Goal: Task Accomplishment & Management: Complete application form

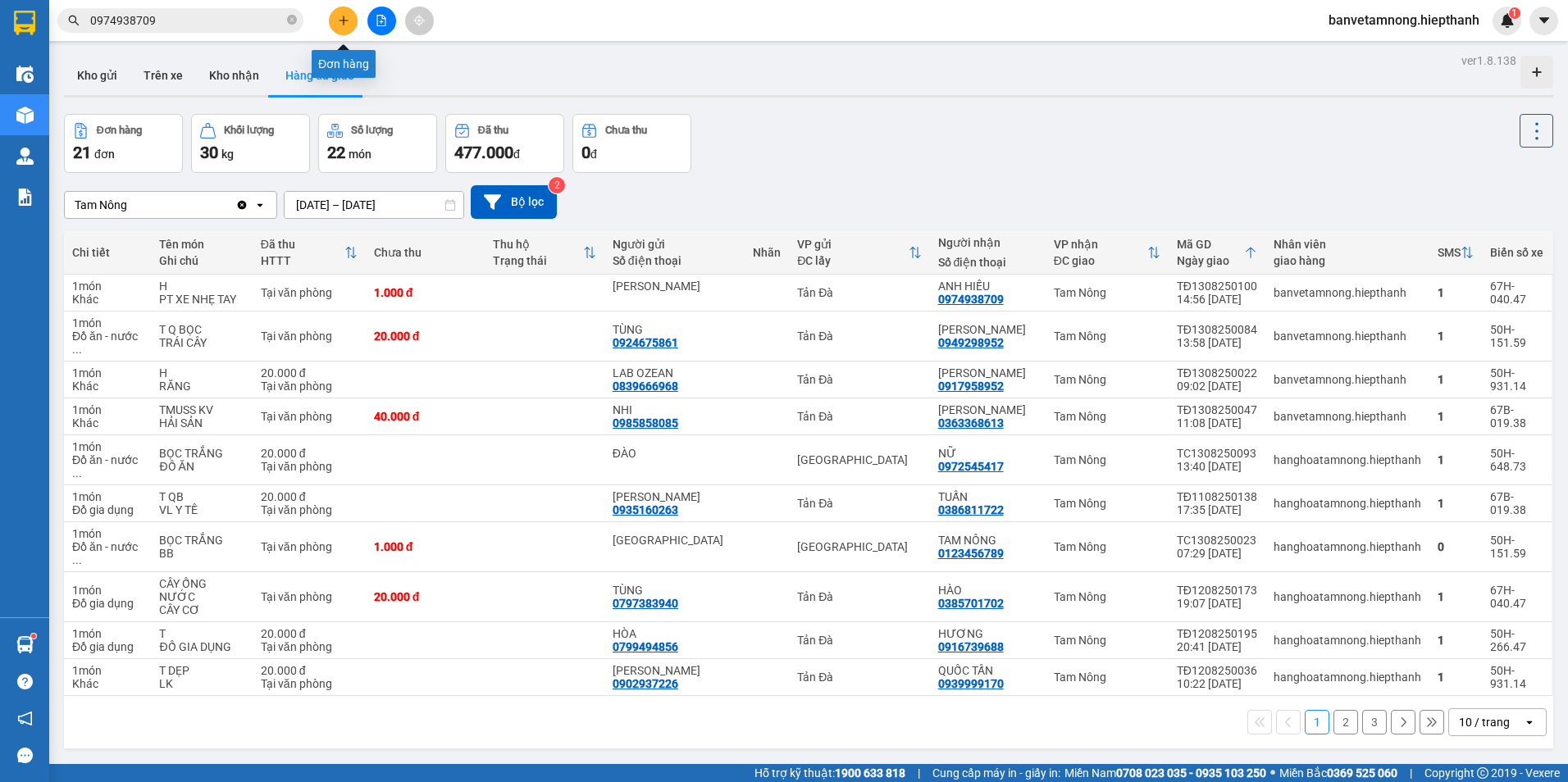
click at [339, 28] on button at bounding box center [343, 20] width 28 height 28
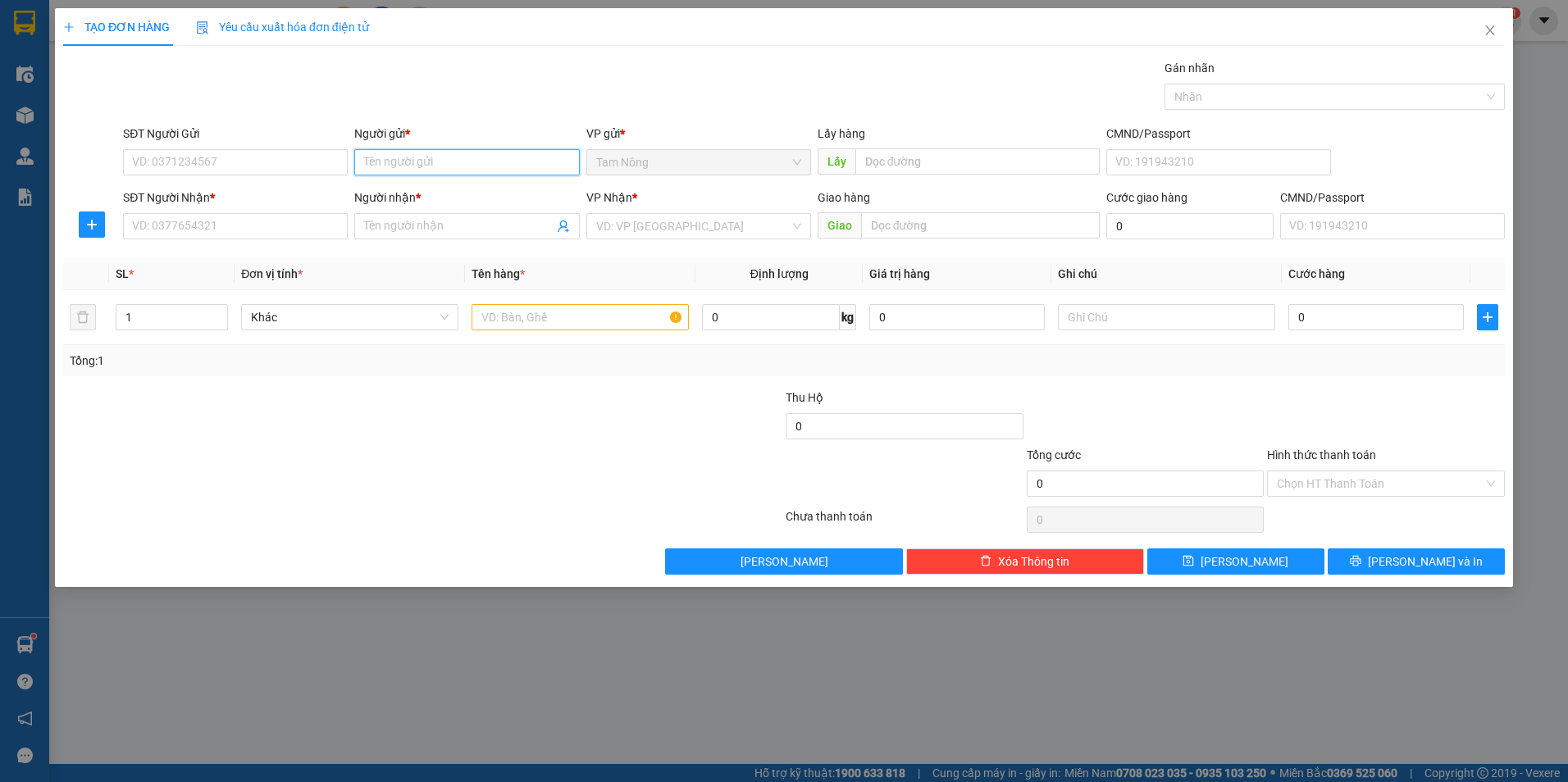
click at [467, 173] on input "Người gửi *" at bounding box center [467, 163] width 225 height 27
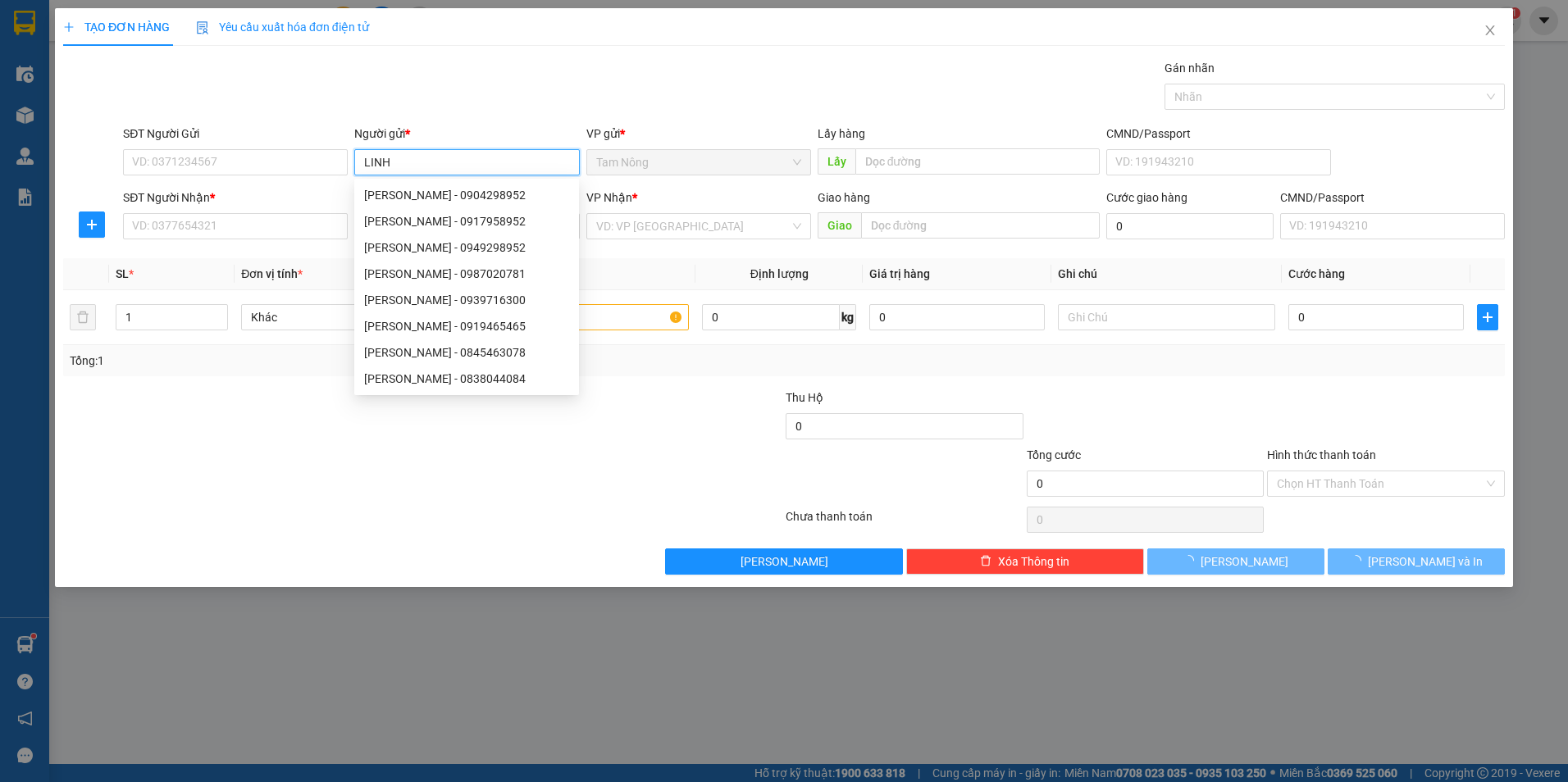
type input "LINH"
click at [516, 128] on div "Người gửi *" at bounding box center [467, 133] width 225 height 18
click at [516, 149] on input "LINH" at bounding box center [467, 163] width 225 height 27
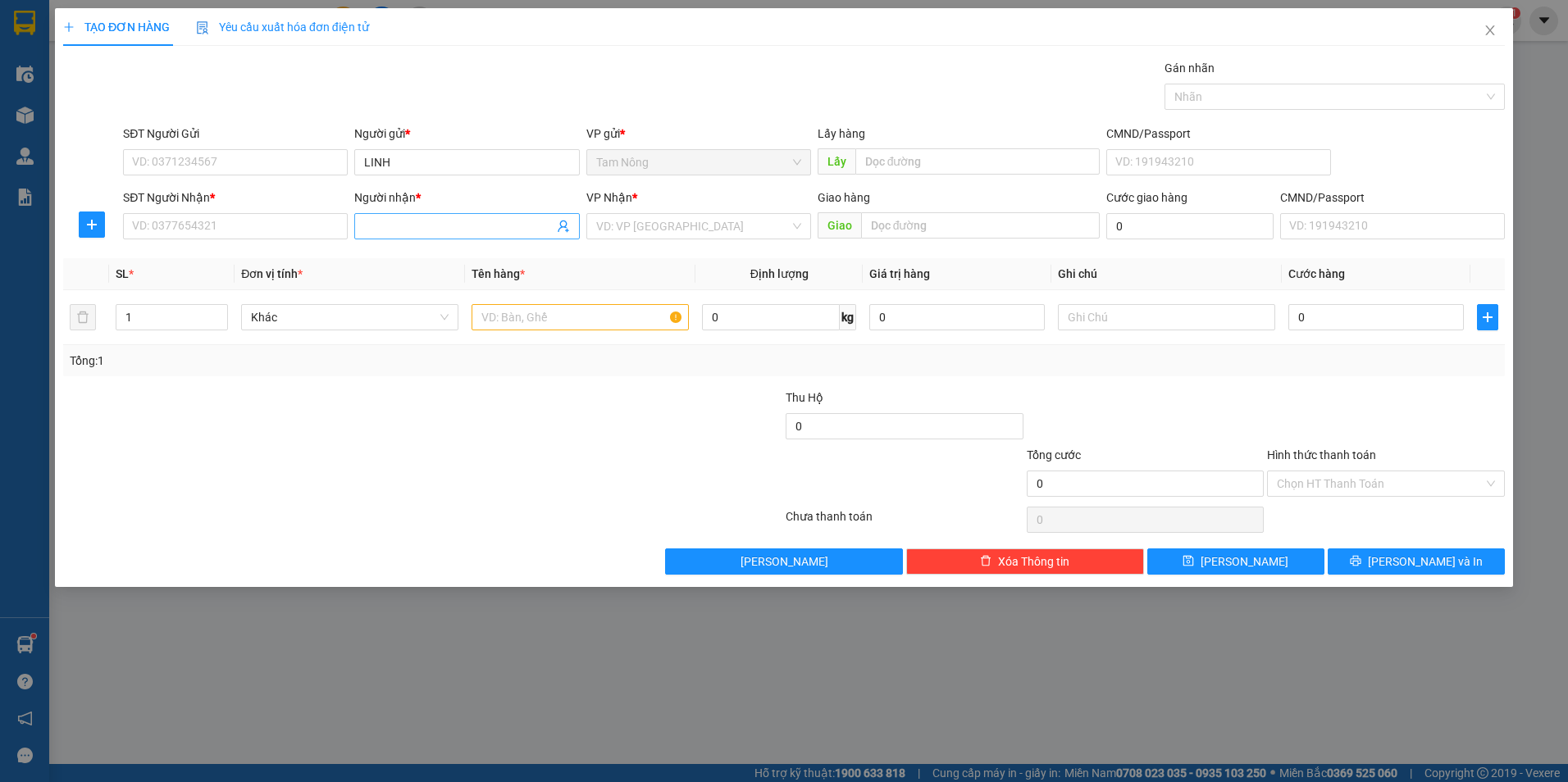
click at [450, 223] on input "Người nhận *" at bounding box center [458, 226] width 188 height 18
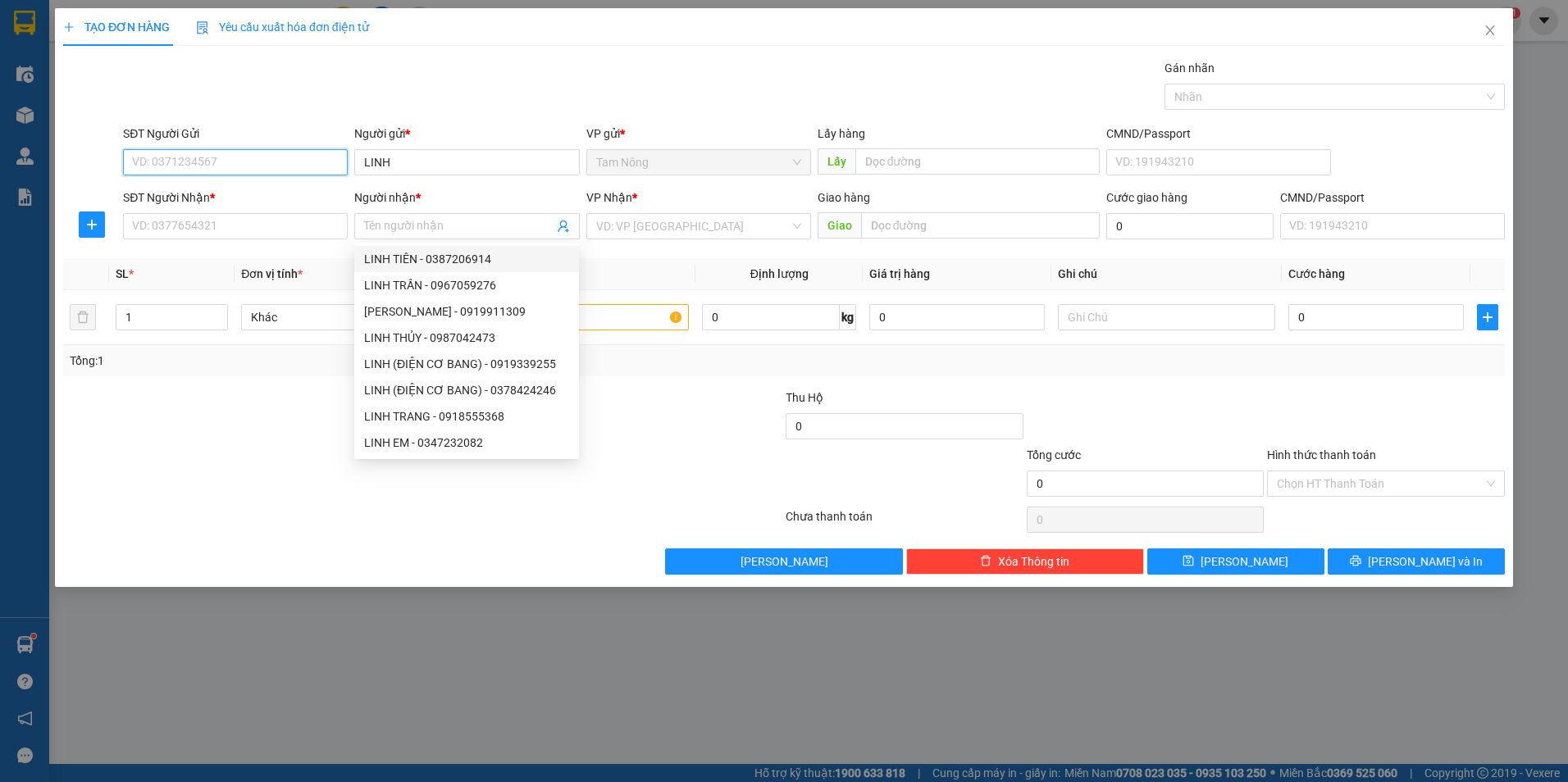
click at [278, 153] on input "SĐT Người Gửi" at bounding box center [235, 163] width 225 height 27
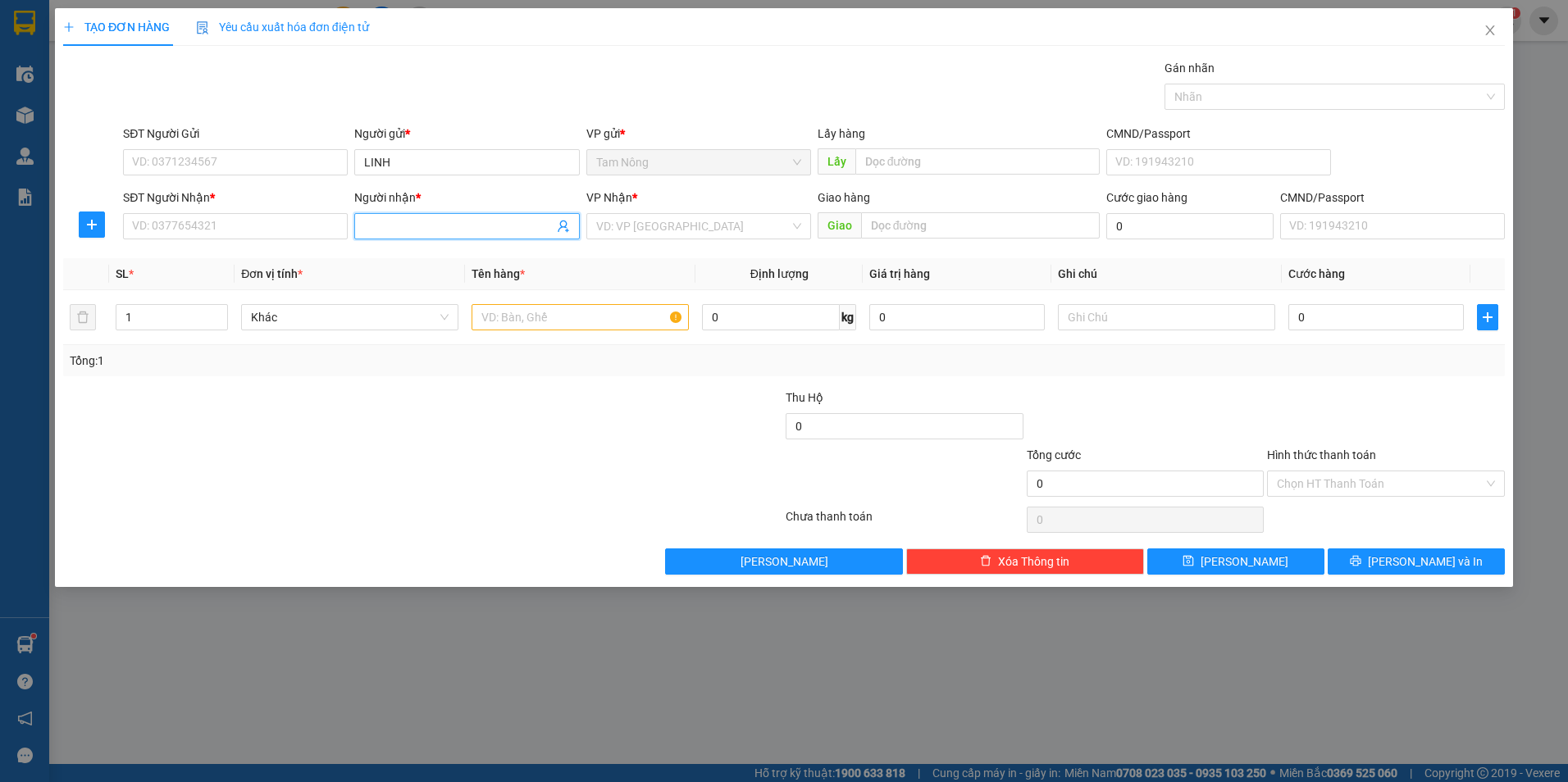
click at [371, 224] on input "Người nhận *" at bounding box center [458, 226] width 188 height 18
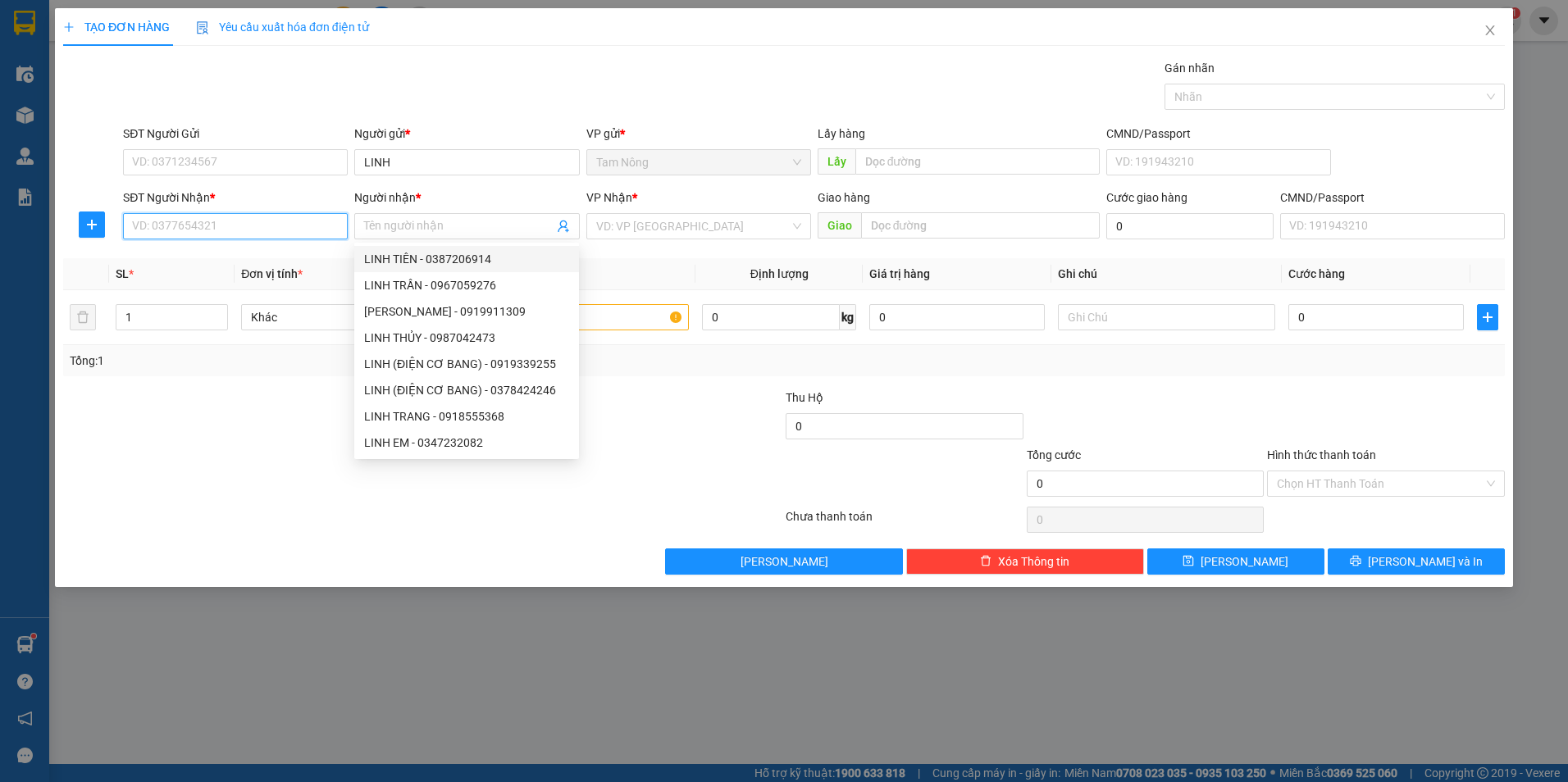
click at [293, 235] on input "SĐT Người Nhận *" at bounding box center [235, 226] width 225 height 27
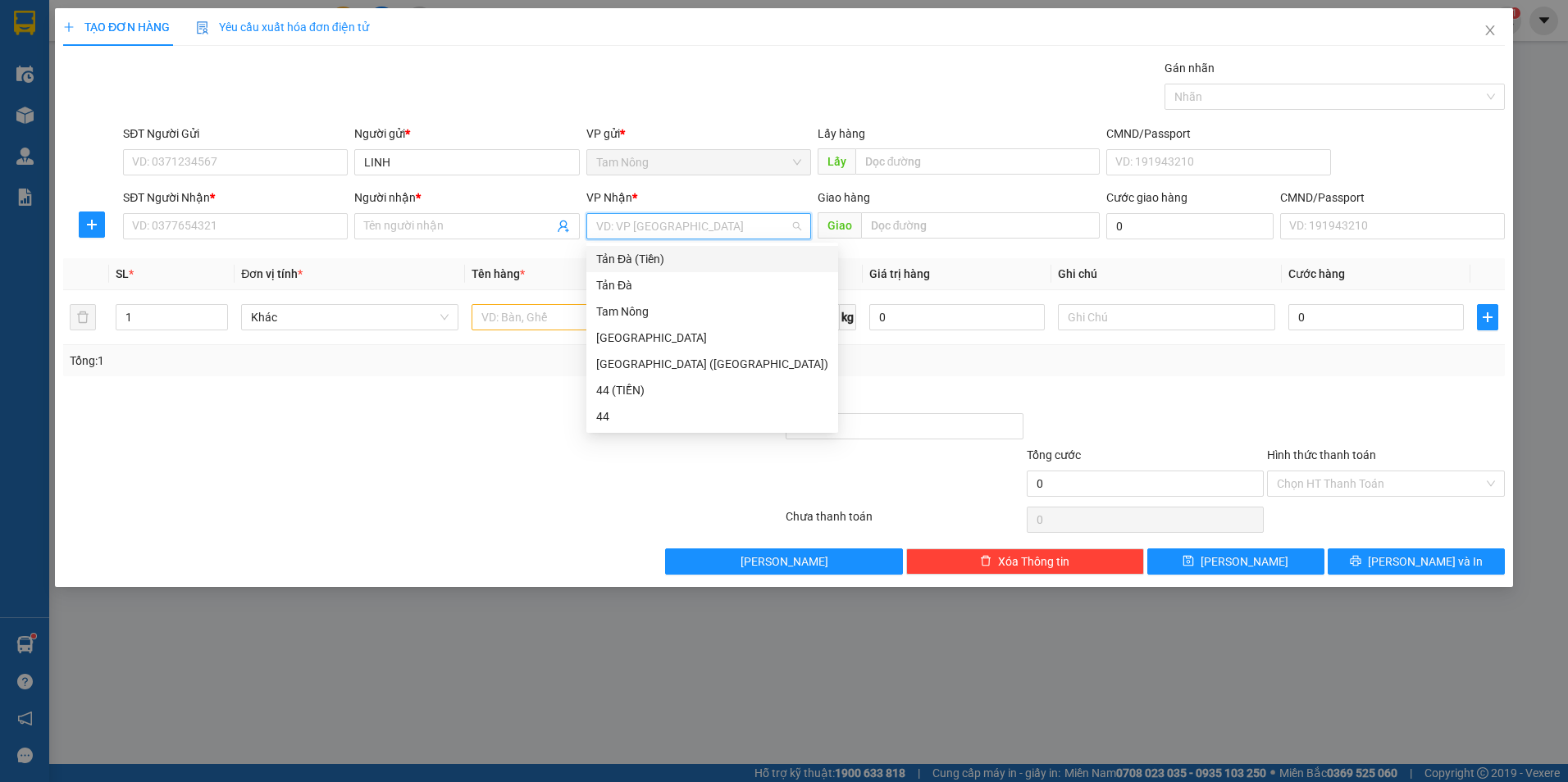
click at [678, 235] on input "search" at bounding box center [693, 226] width 194 height 25
click at [632, 285] on div "Tản Đà" at bounding box center [712, 285] width 232 height 18
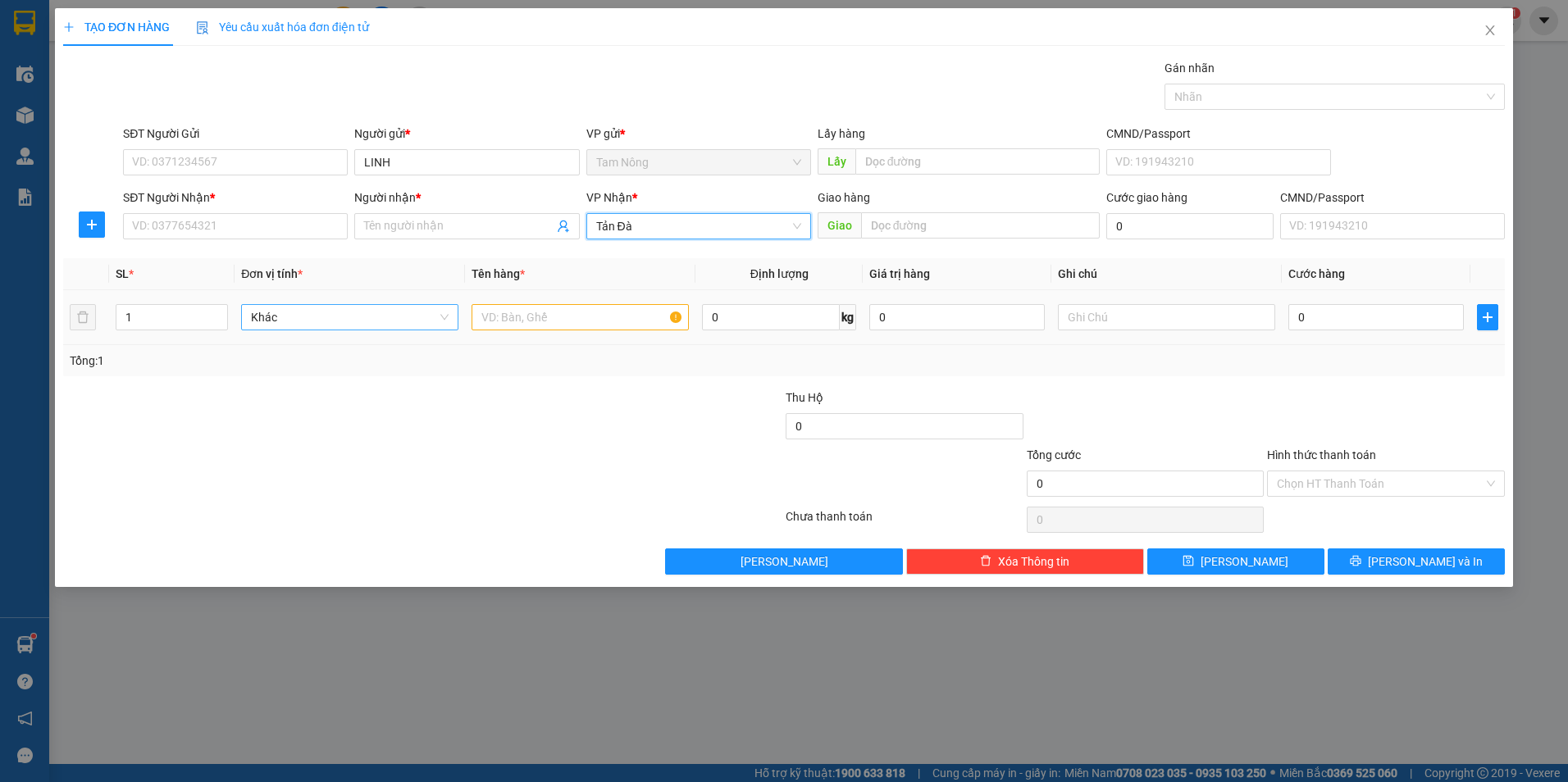
click at [407, 327] on span "Khác" at bounding box center [350, 317] width 198 height 25
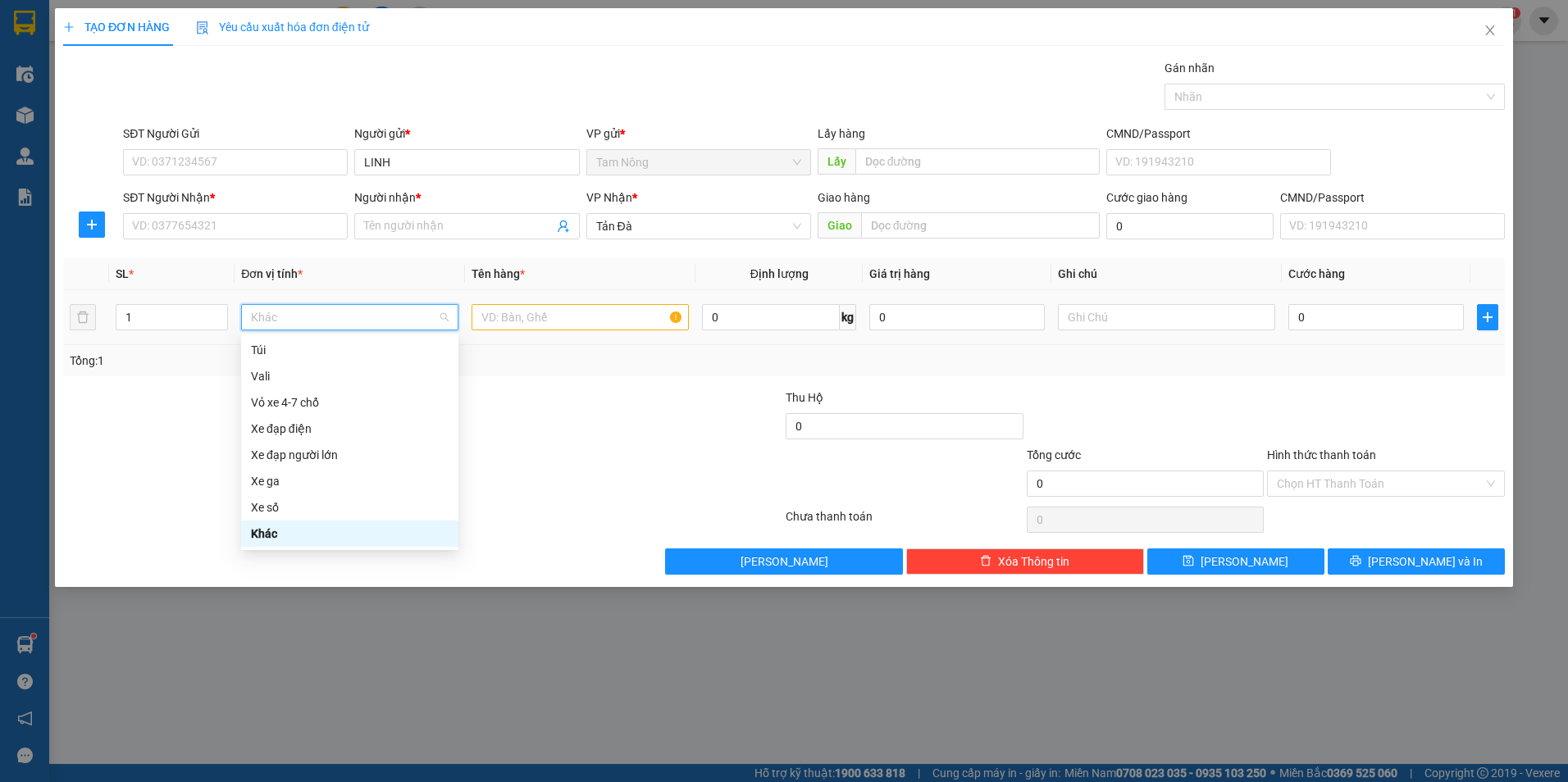
type input "X"
click at [318, 372] on div "Thùng xốp" at bounding box center [350, 376] width 198 height 18
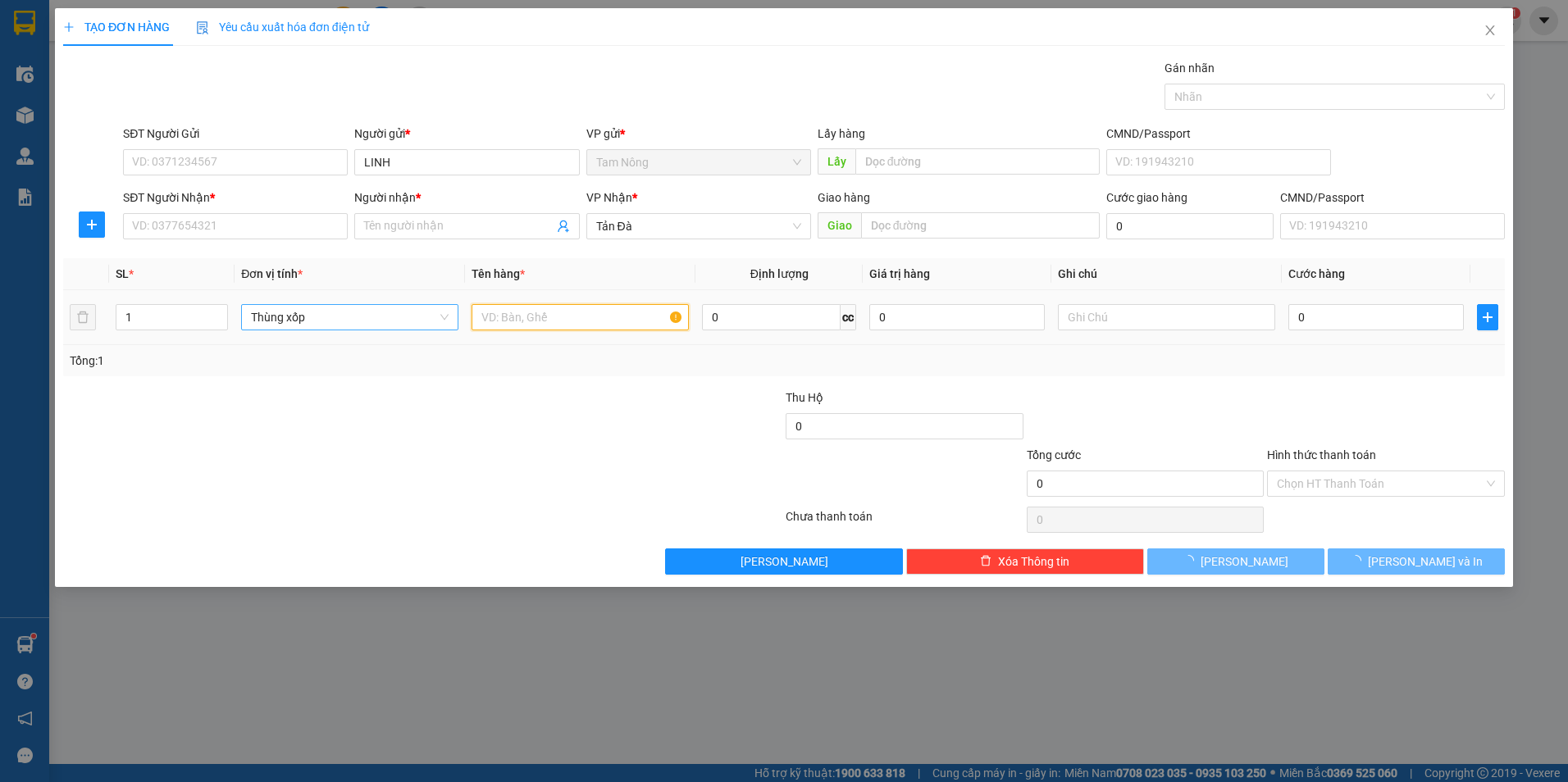
click at [528, 324] on input "text" at bounding box center [581, 317] width 217 height 27
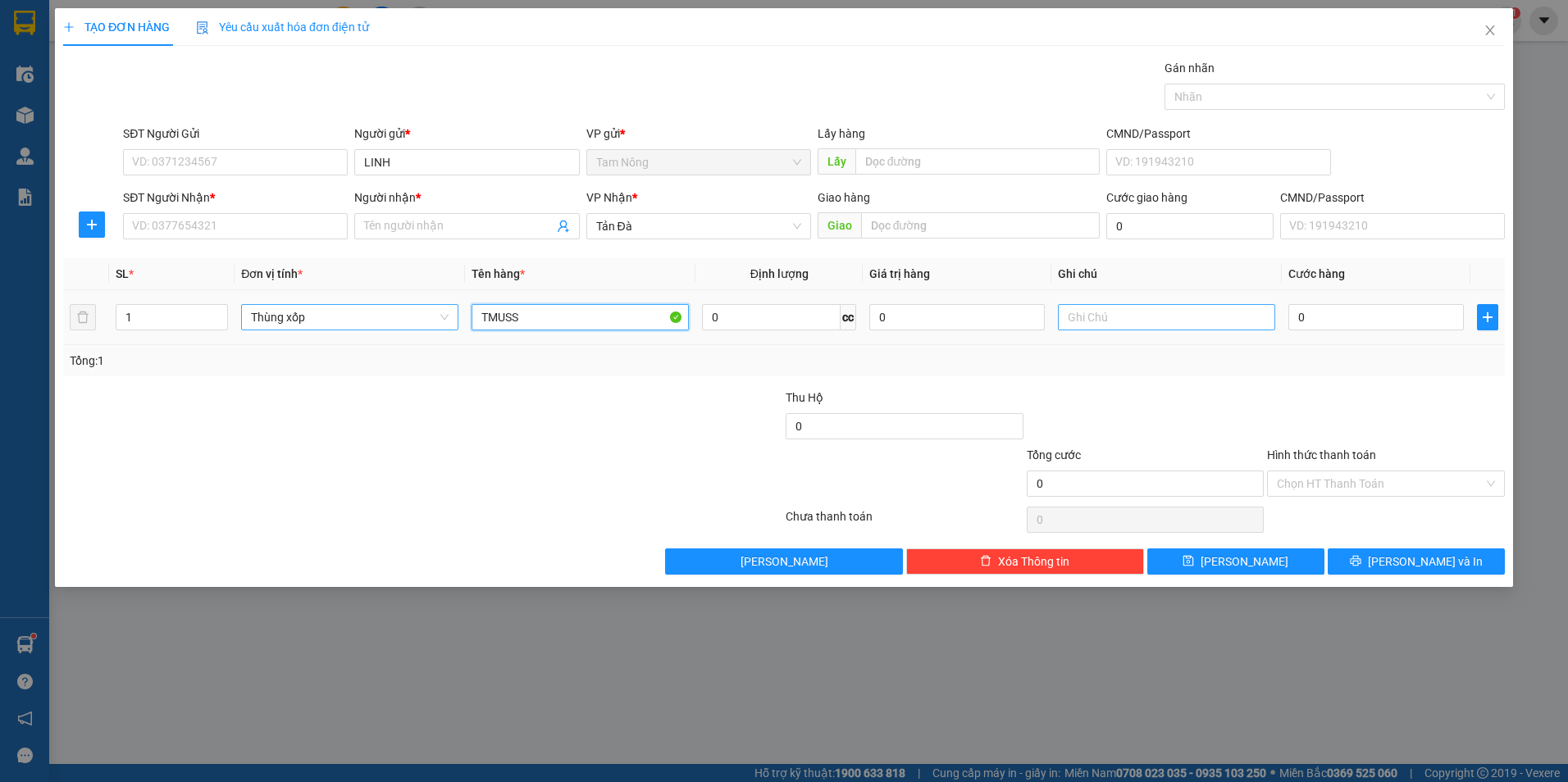
type input "TMUSS"
click at [1106, 324] on input "text" at bounding box center [1167, 317] width 217 height 27
type input "CÁ CẢNH"
click at [1347, 314] on input "0" at bounding box center [1376, 317] width 176 height 27
click at [480, 210] on div "Người nhận *" at bounding box center [467, 201] width 225 height 25
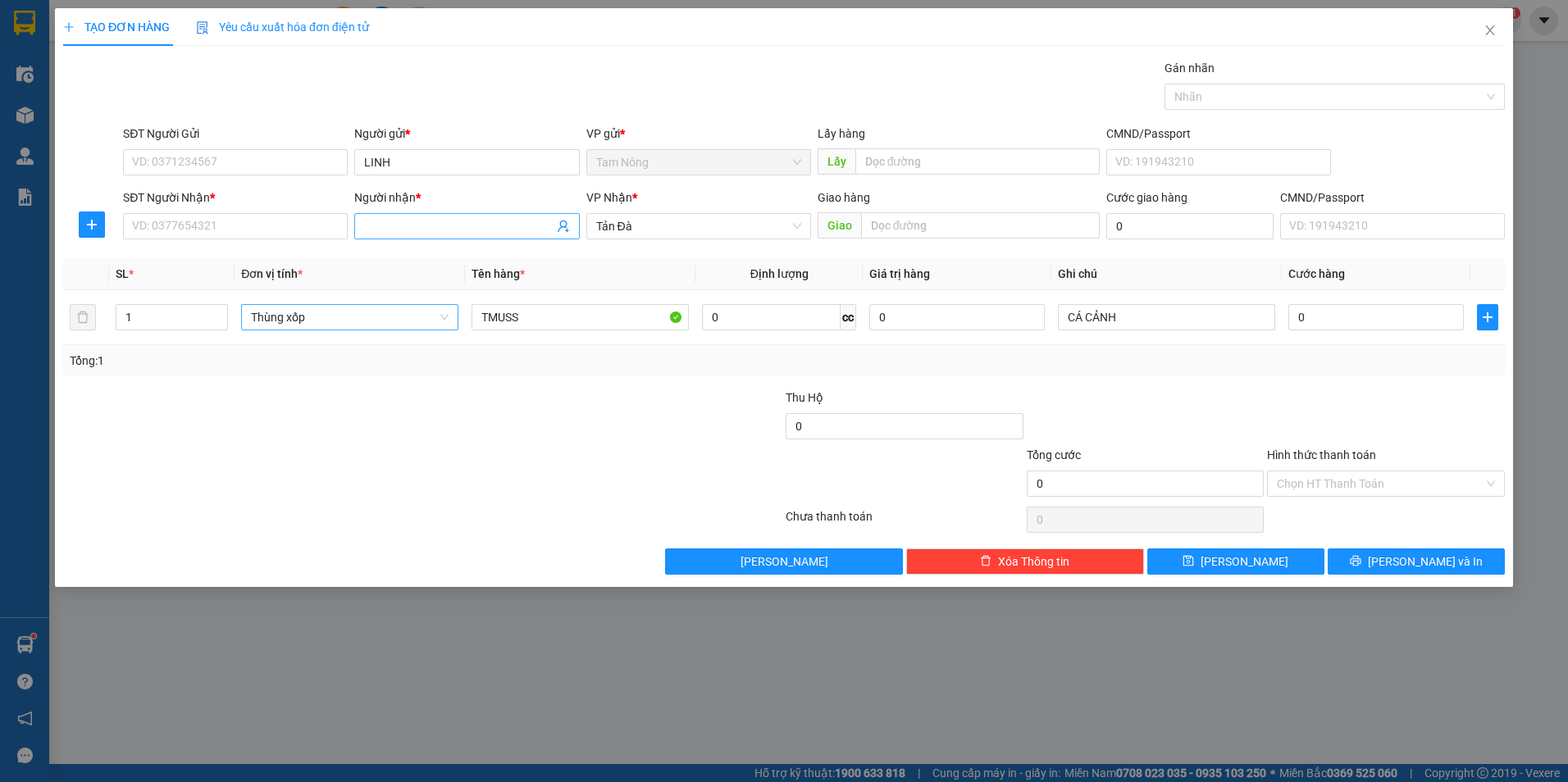
click at [466, 222] on input "Người nhận *" at bounding box center [458, 226] width 188 height 18
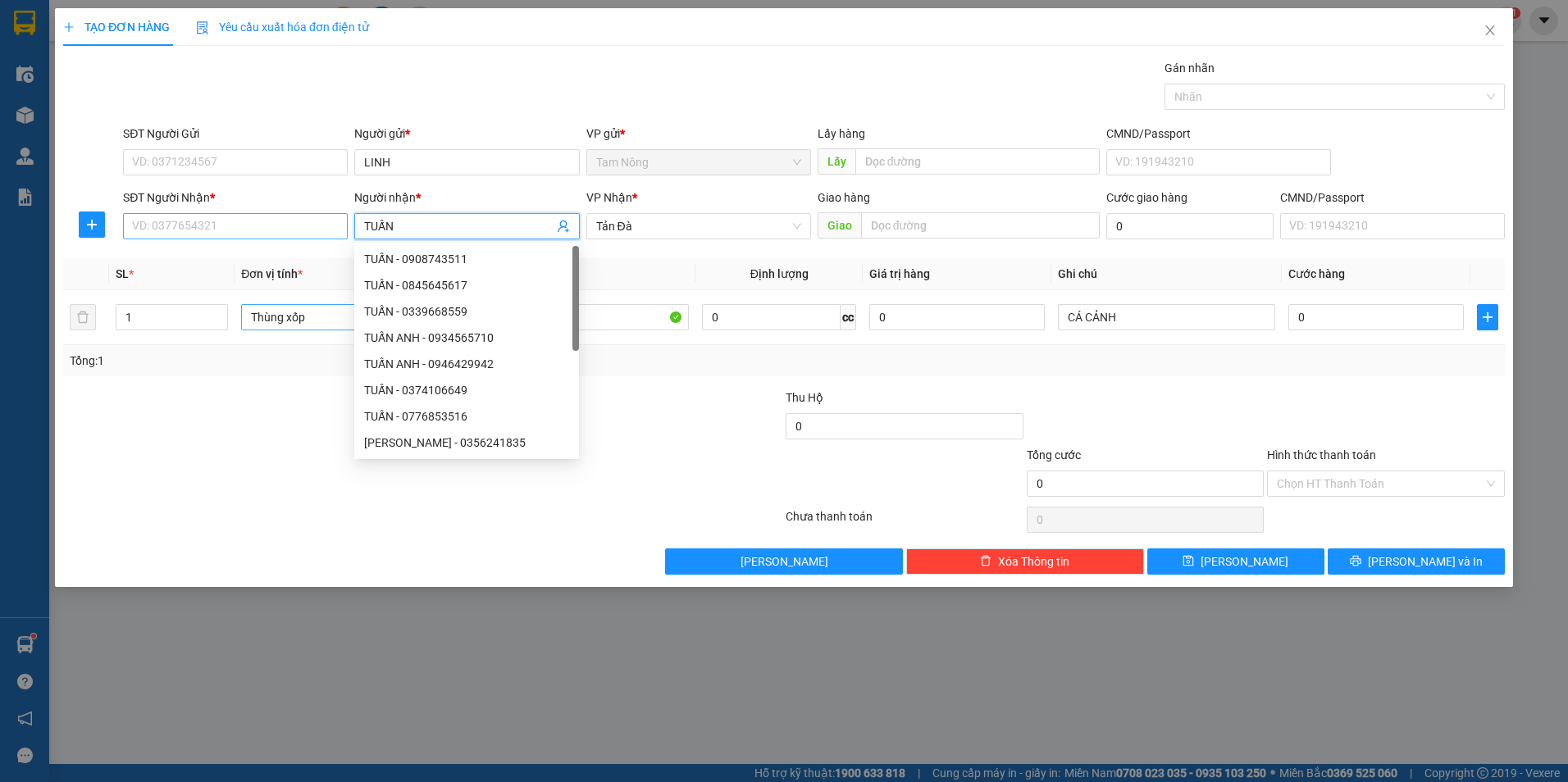
type input "TUẤN"
click at [238, 233] on input "SĐT Người Nhận *" at bounding box center [235, 226] width 225 height 27
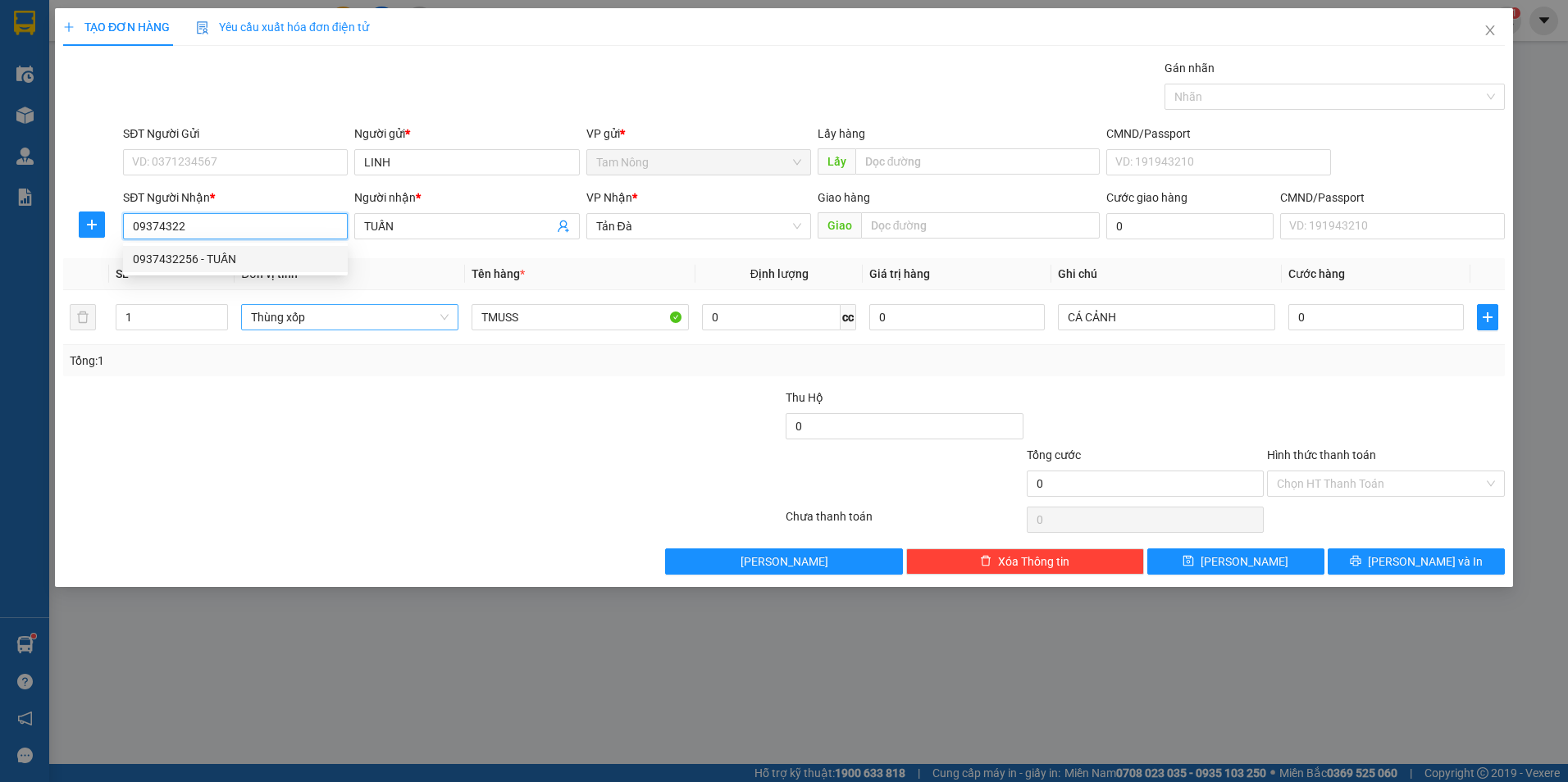
click at [279, 271] on div "0937432256 - TUẤN" at bounding box center [235, 259] width 225 height 27
type input "0937432256"
type input "TUẤN"
type input "0937432256"
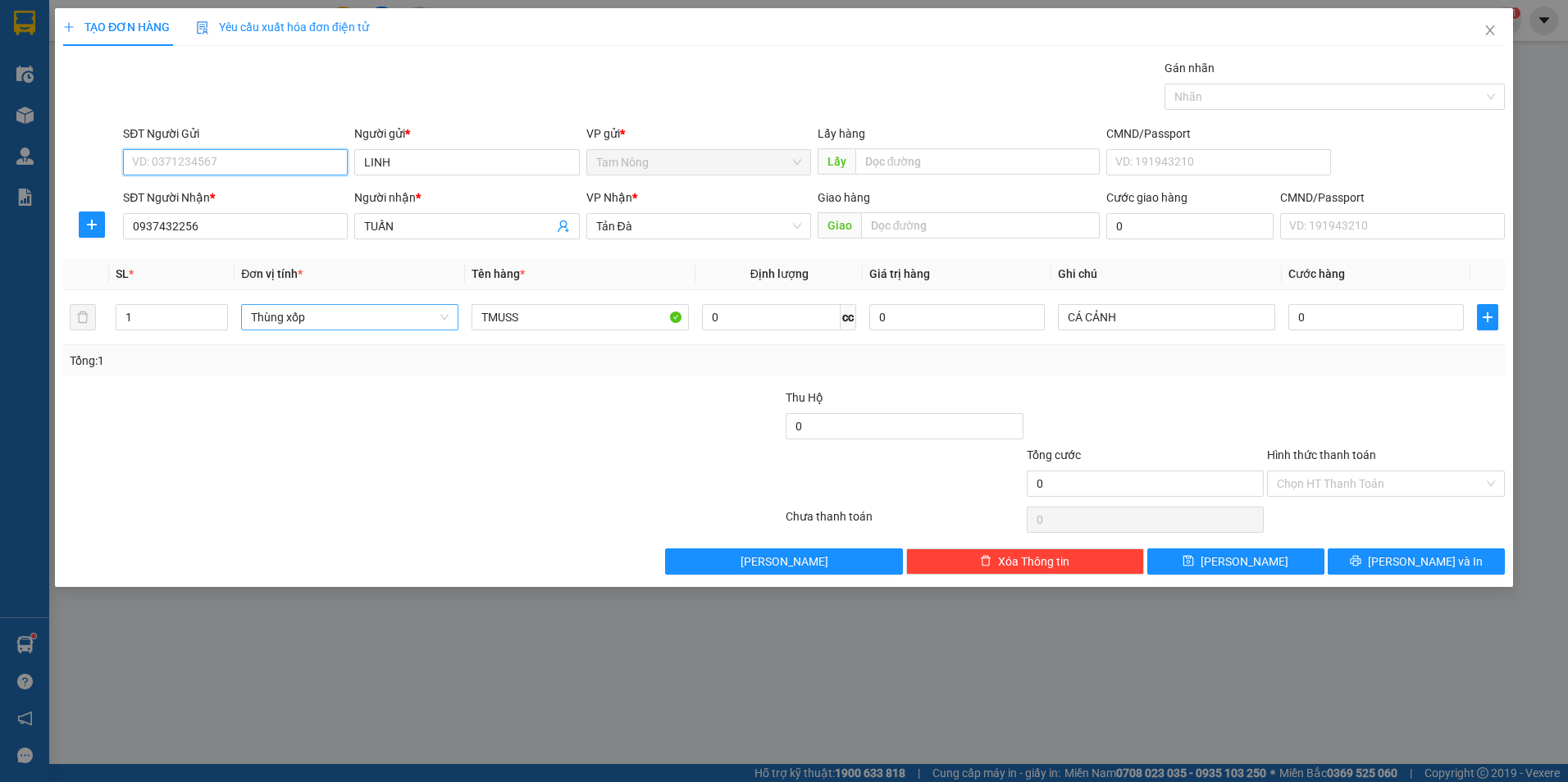
click at [245, 149] on input "SĐT Người Gửi" at bounding box center [235, 163] width 225 height 27
click at [210, 200] on div "0372682899 - LINH" at bounding box center [235, 195] width 205 height 18
type input "0372682899"
type input "LINH"
click at [1340, 315] on input "0" at bounding box center [1376, 317] width 176 height 27
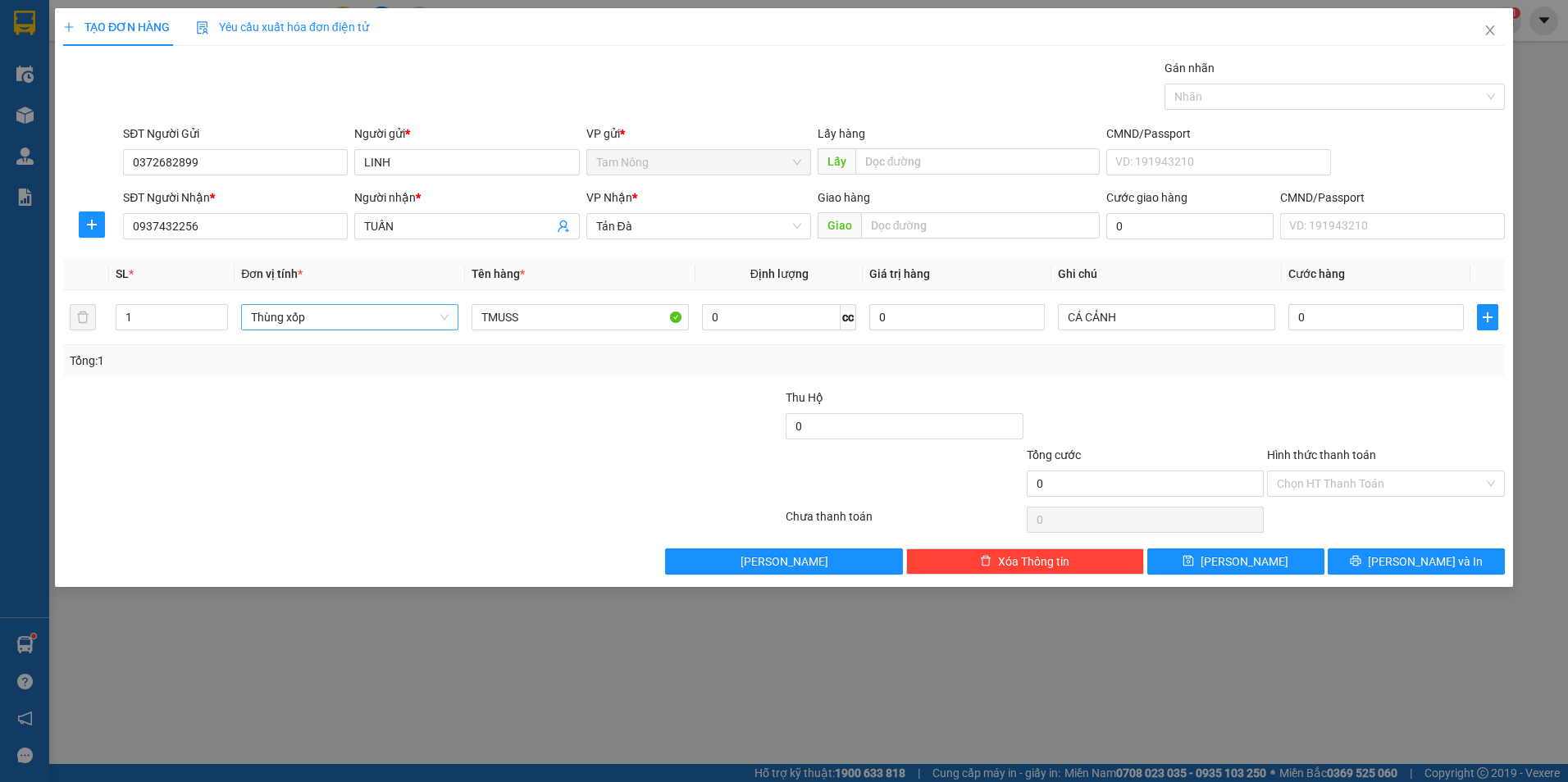
click at [1210, 376] on div "Tổng: 1" at bounding box center [783, 361] width 1442 height 31
click at [1161, 323] on input "CÁ CẢNH" at bounding box center [1167, 317] width 217 height 27
type input "CÁ CẢNH TẢN ĐÀ THU BAGA 50K"
click at [1265, 571] on button "[PERSON_NAME]" at bounding box center [1236, 562] width 177 height 27
click at [1493, 27] on icon "close" at bounding box center [1490, 30] width 13 height 13
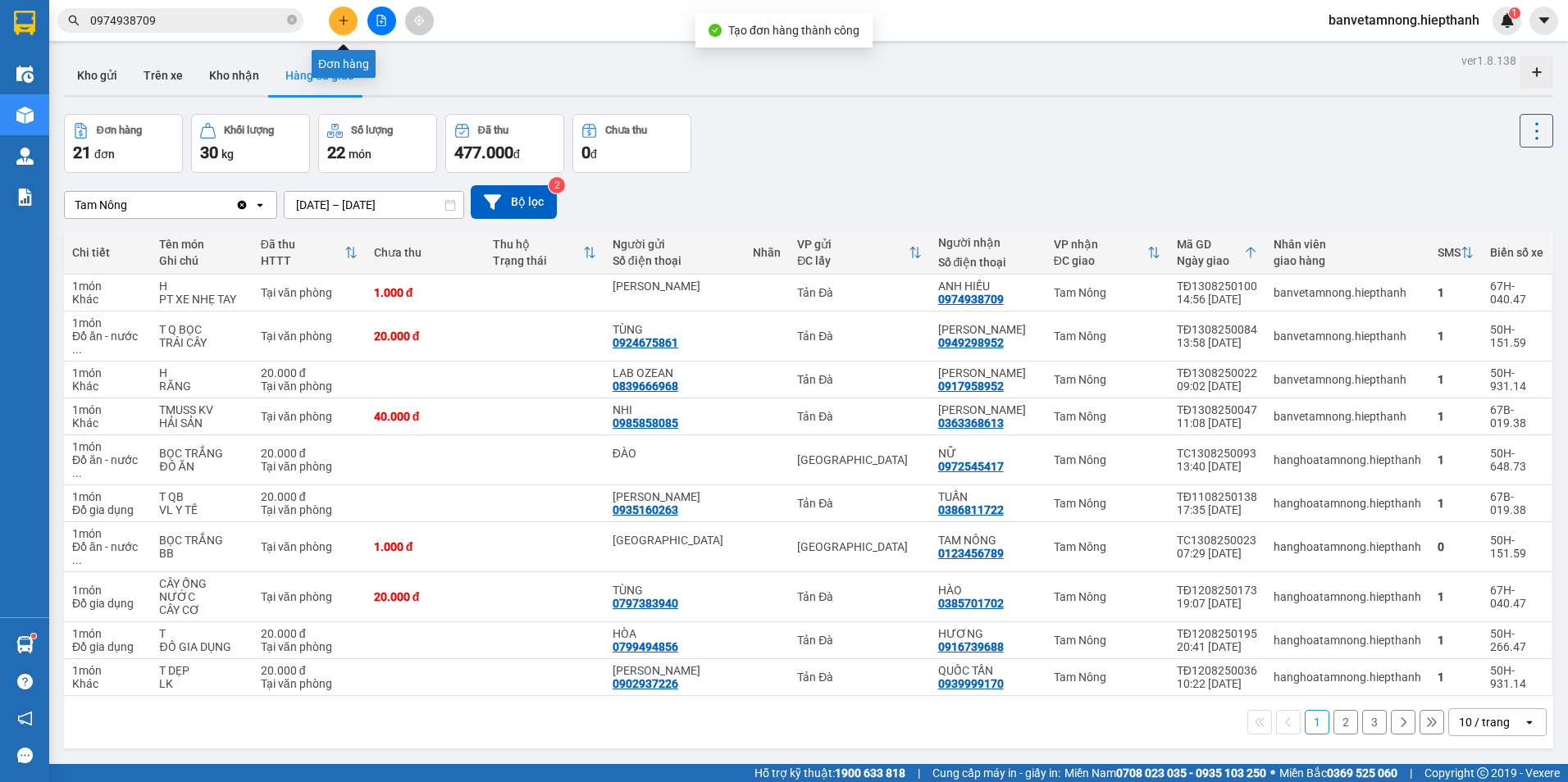
click at [352, 17] on button at bounding box center [343, 20] width 28 height 28
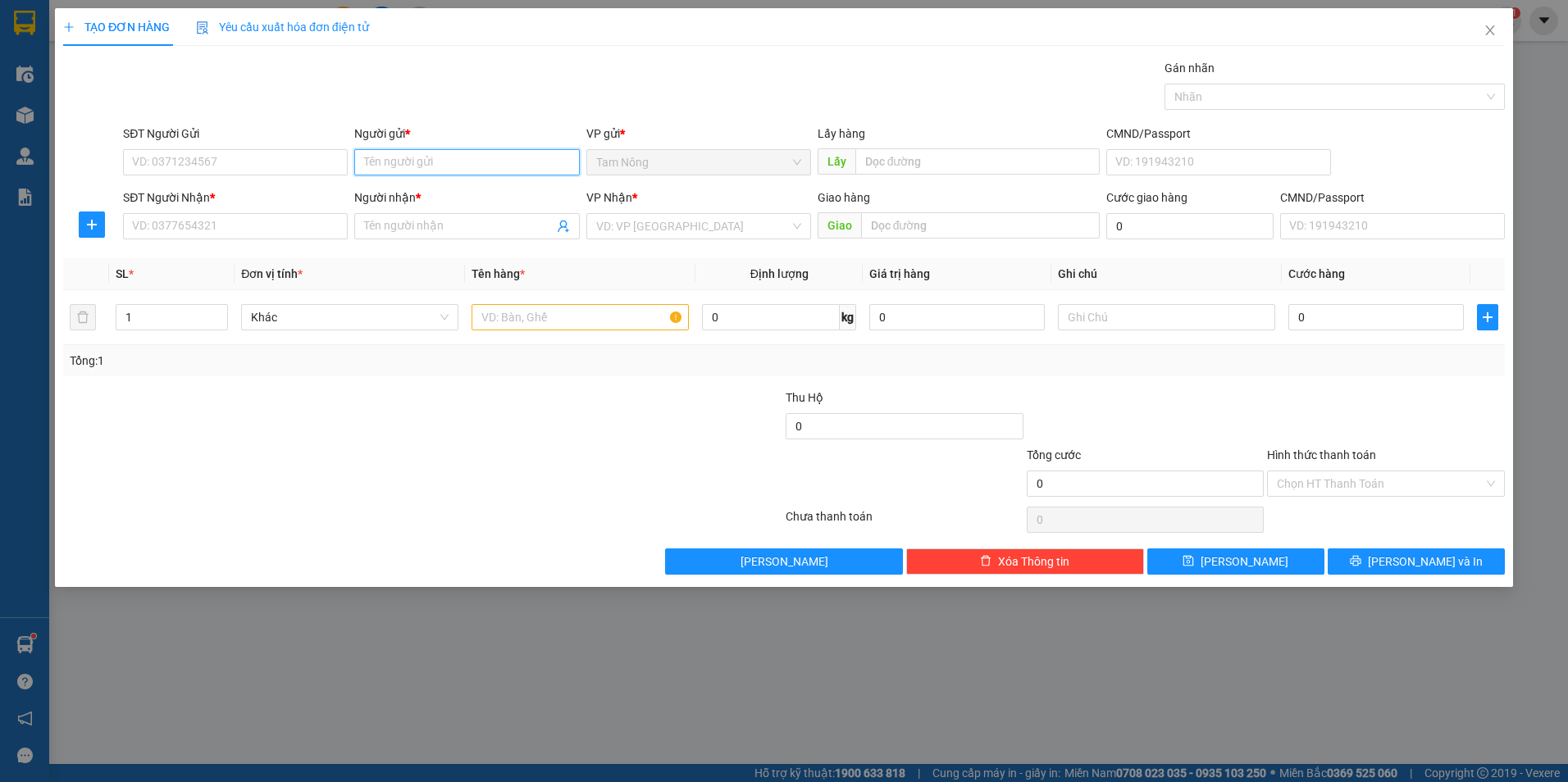
click at [437, 165] on input "Người gửi *" at bounding box center [467, 163] width 225 height 27
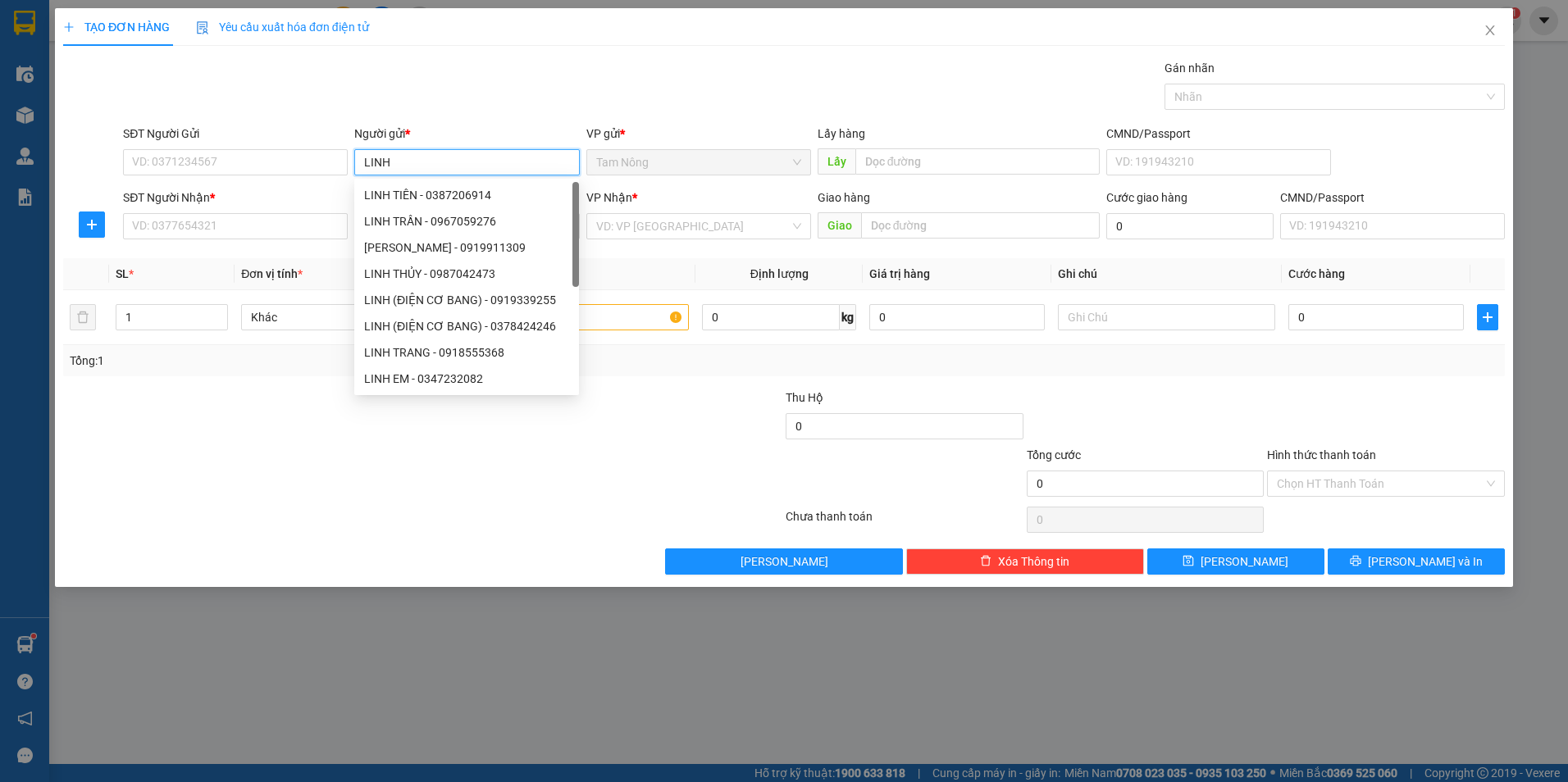
type input "LINH"
click at [441, 126] on div "Người gửi *" at bounding box center [467, 133] width 225 height 18
click at [441, 149] on input "LINH" at bounding box center [467, 163] width 225 height 27
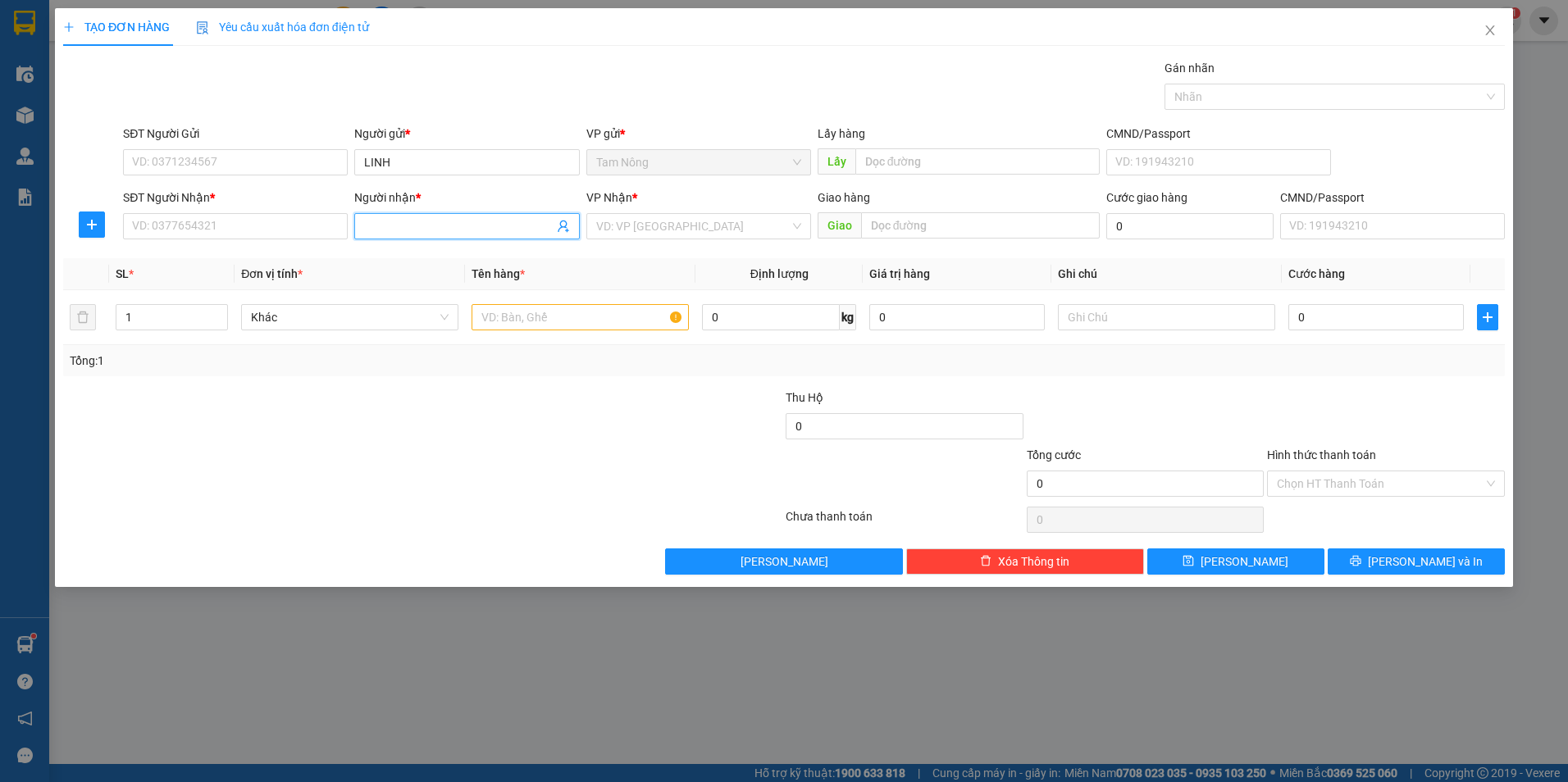
click at [428, 234] on input "Người nhận *" at bounding box center [458, 226] width 188 height 18
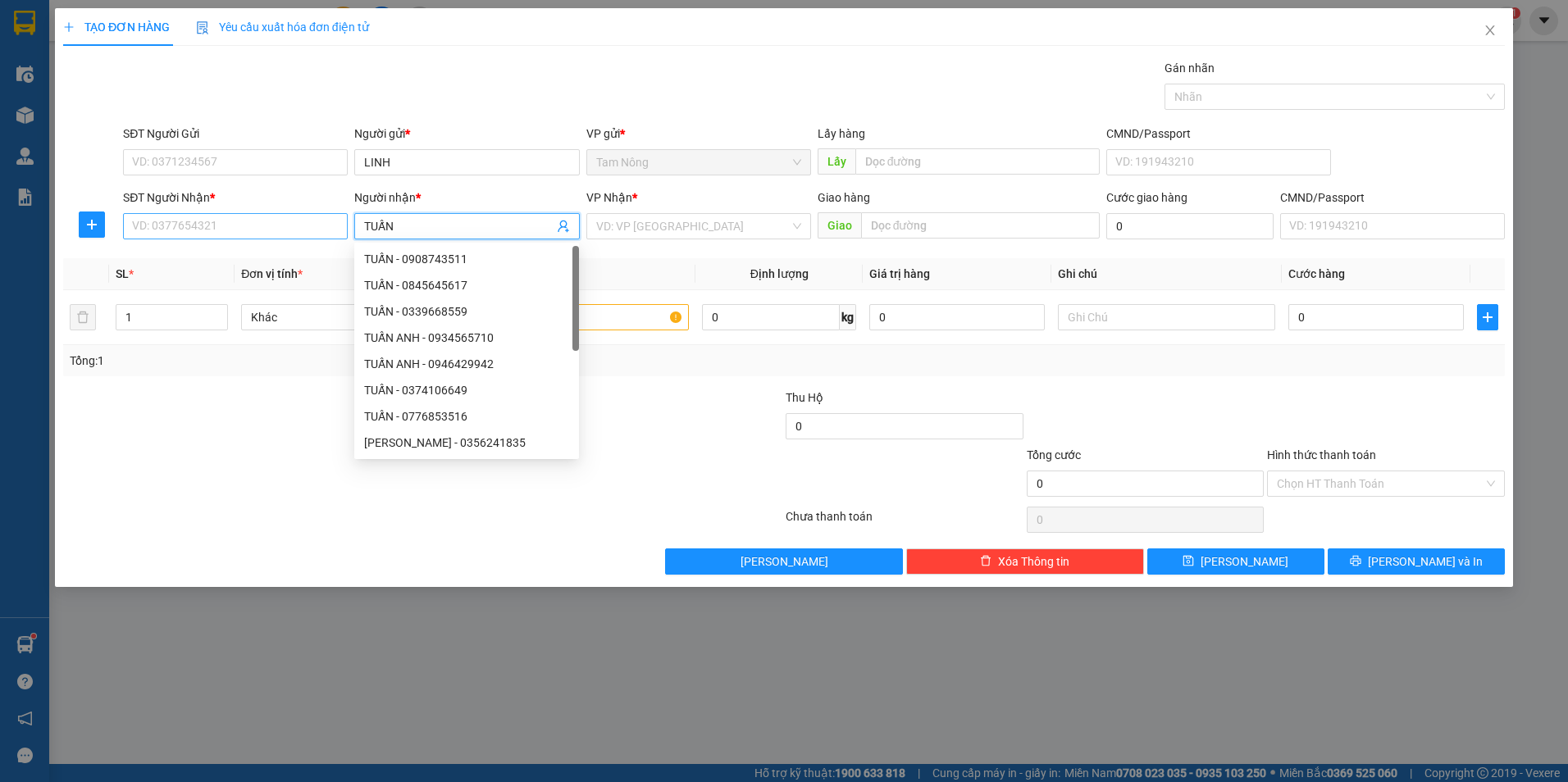
type input "TUẤN"
click at [295, 231] on input "SĐT Người Nhận *" at bounding box center [235, 226] width 225 height 27
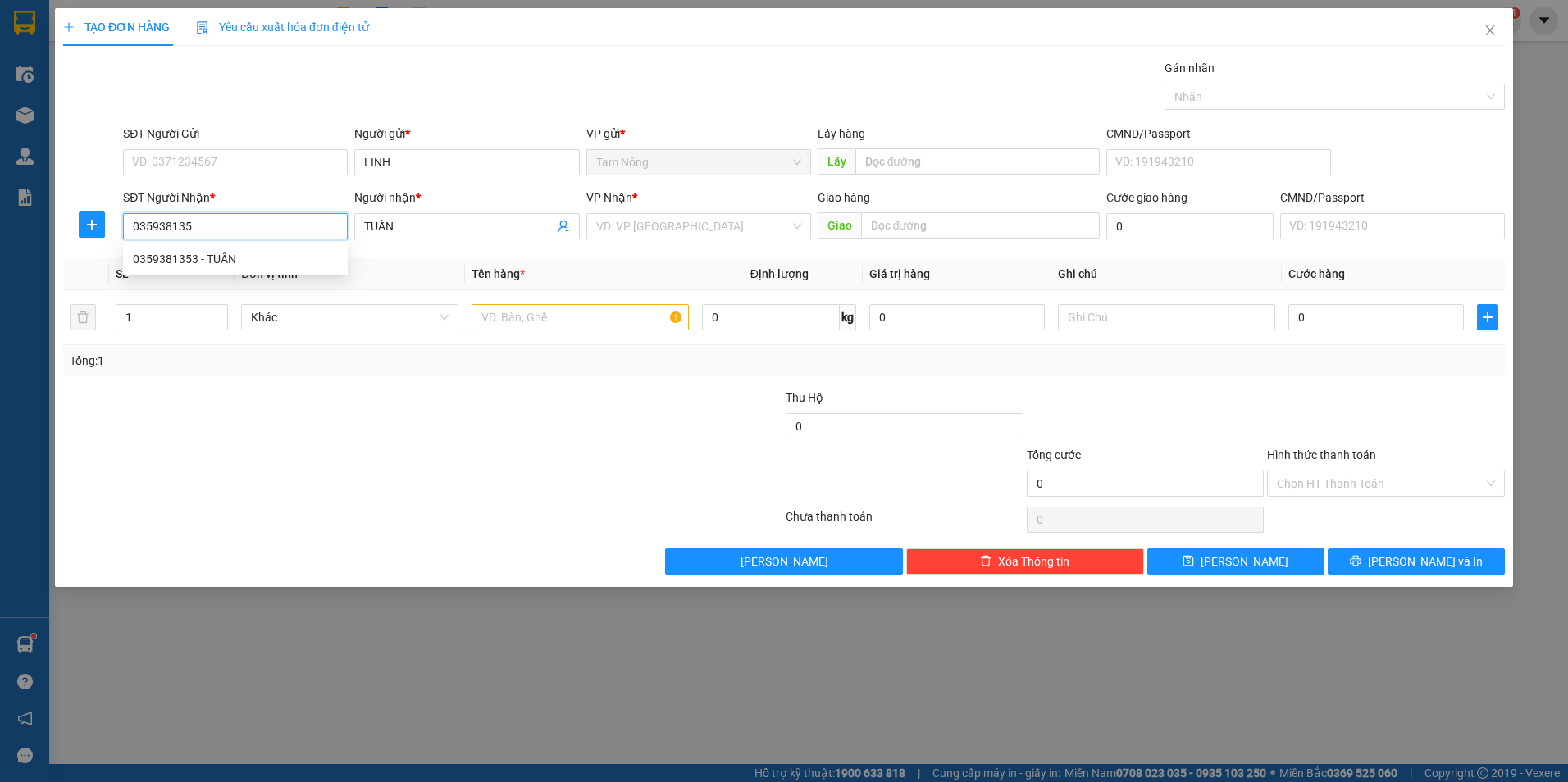
type input "0359381353"
click at [236, 250] on div "0359381353 - TUẤN" at bounding box center [235, 259] width 205 height 18
type input "TUẤN"
type input "0359381353"
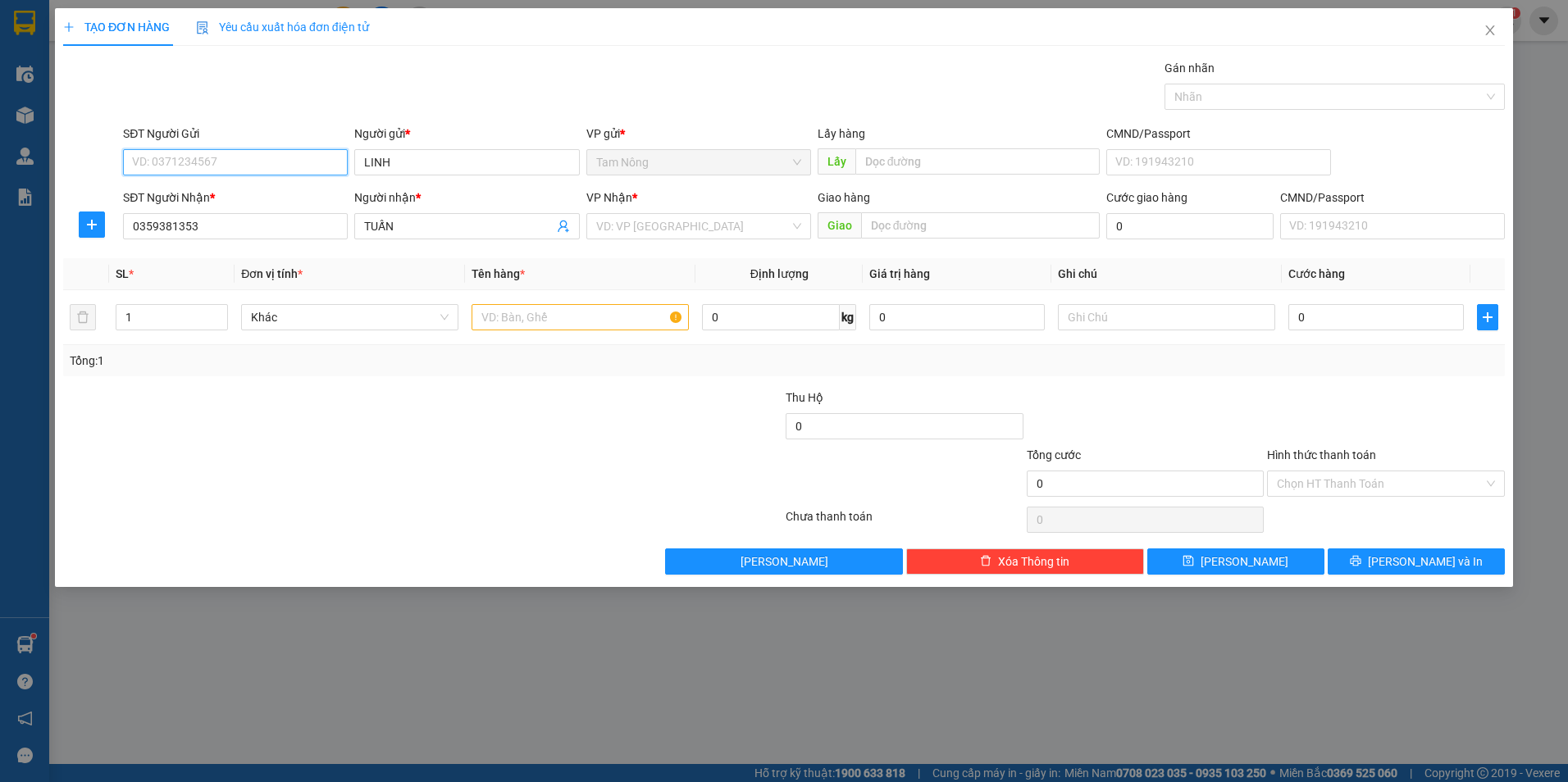
click at [245, 164] on input "SĐT Người Gửi" at bounding box center [235, 163] width 225 height 27
click at [212, 216] on div "0372682899 - LINH" at bounding box center [235, 221] width 205 height 18
type input "0372682899"
type input "LINH"
click at [701, 223] on input "search" at bounding box center [693, 226] width 194 height 25
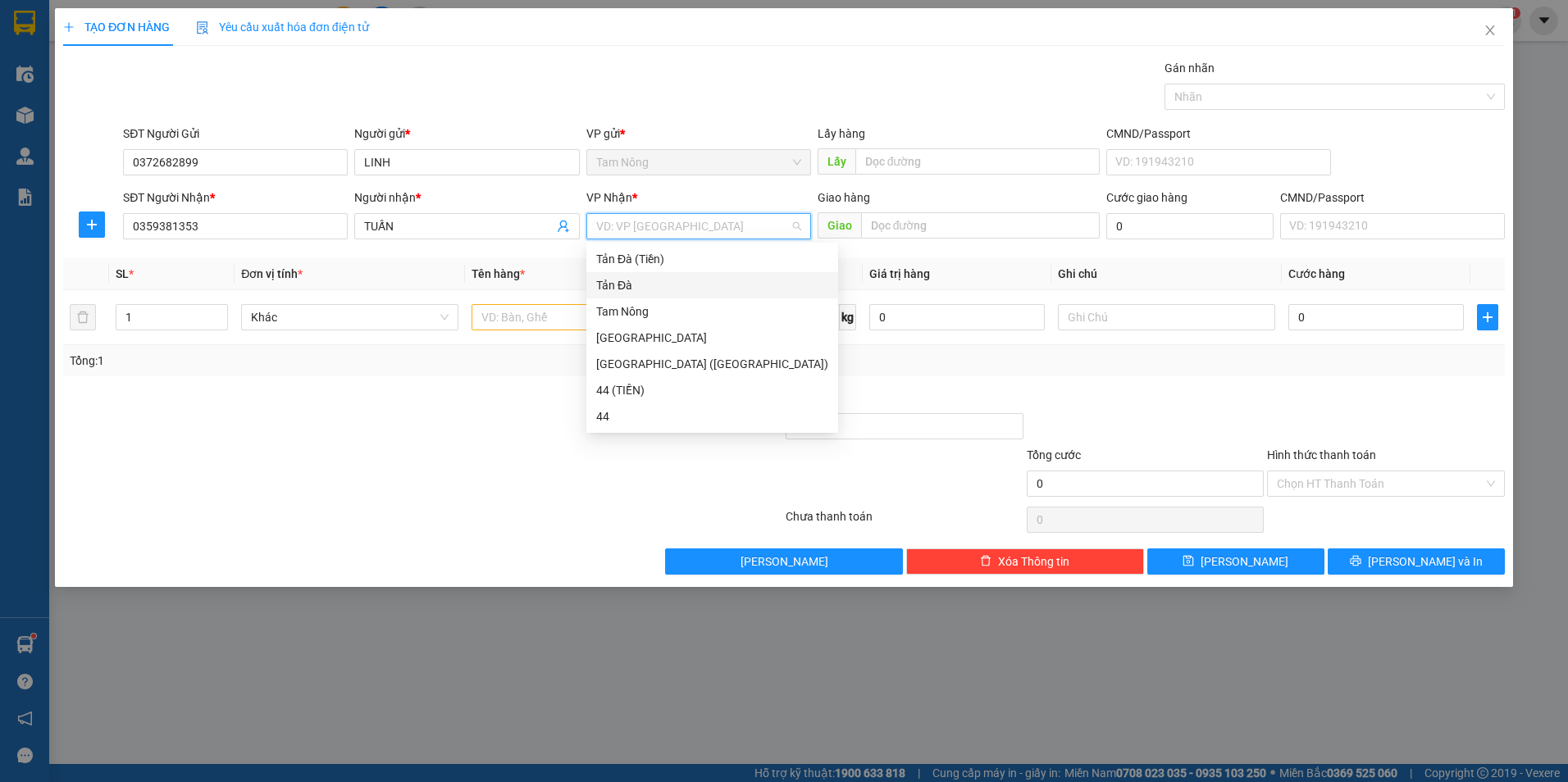
click at [629, 285] on div "Tản Đà" at bounding box center [712, 285] width 232 height 18
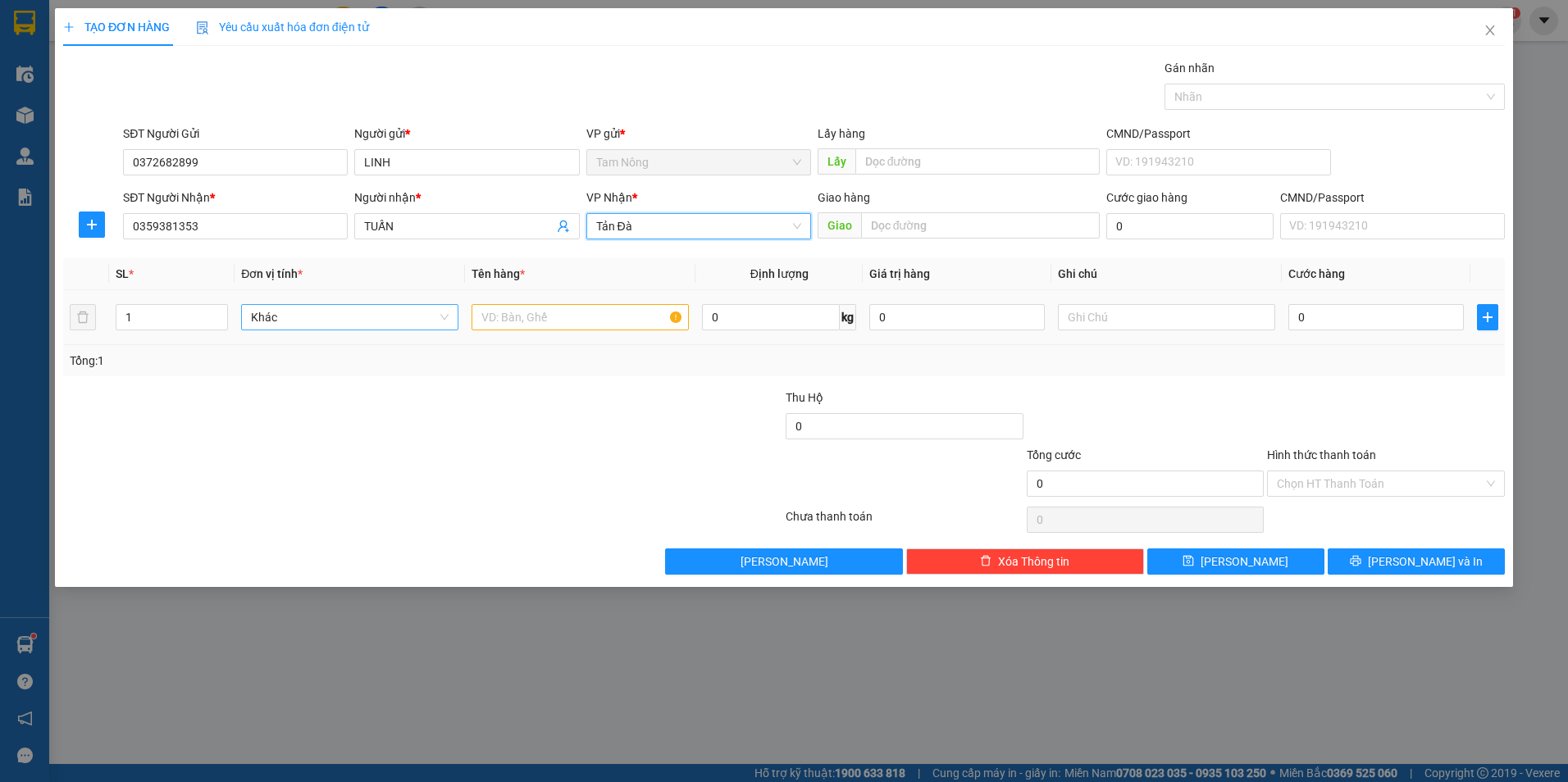
click at [379, 319] on span "Khác" at bounding box center [350, 317] width 198 height 25
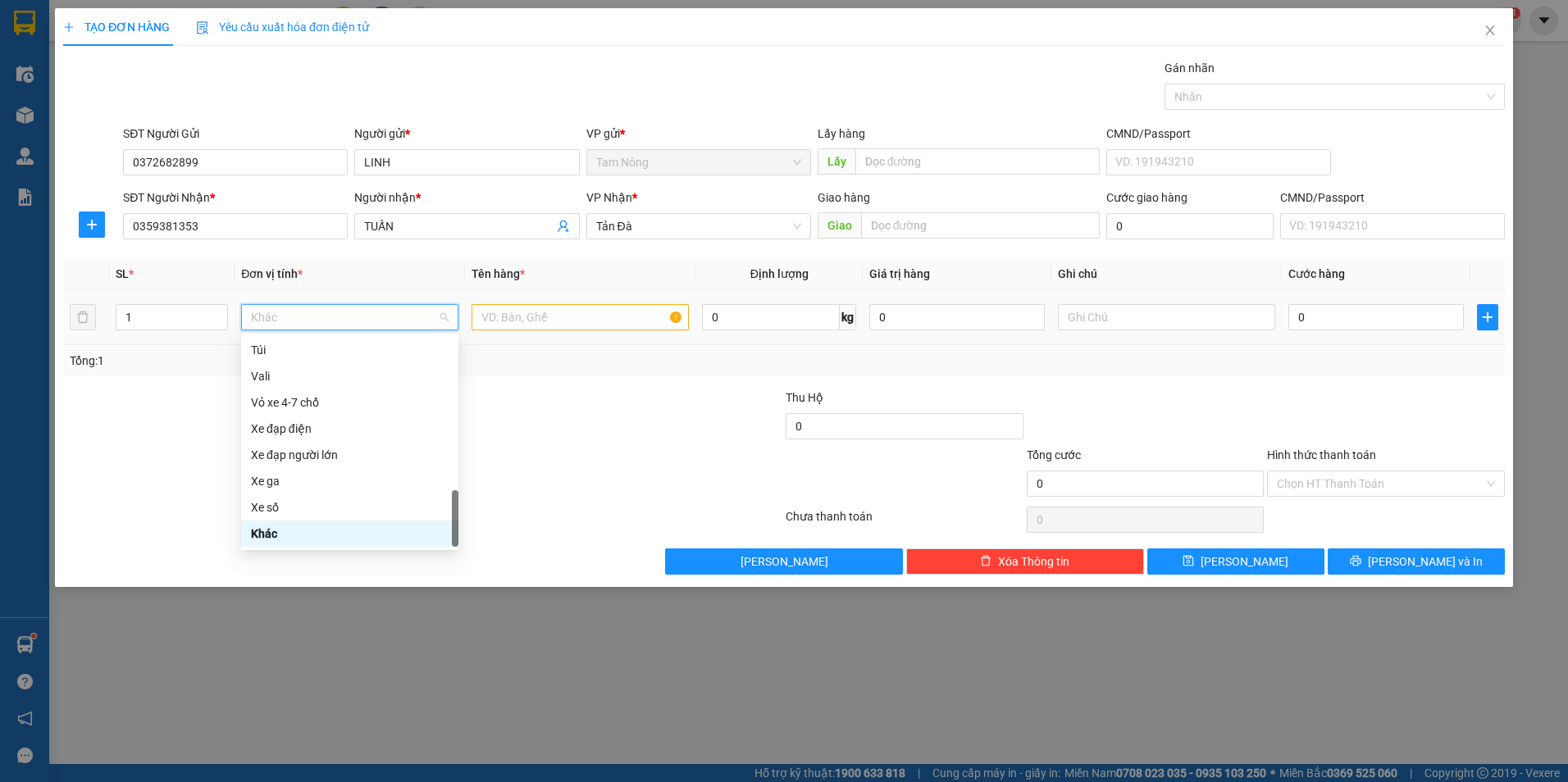
type input "C"
click at [317, 313] on input "C" at bounding box center [344, 317] width 186 height 25
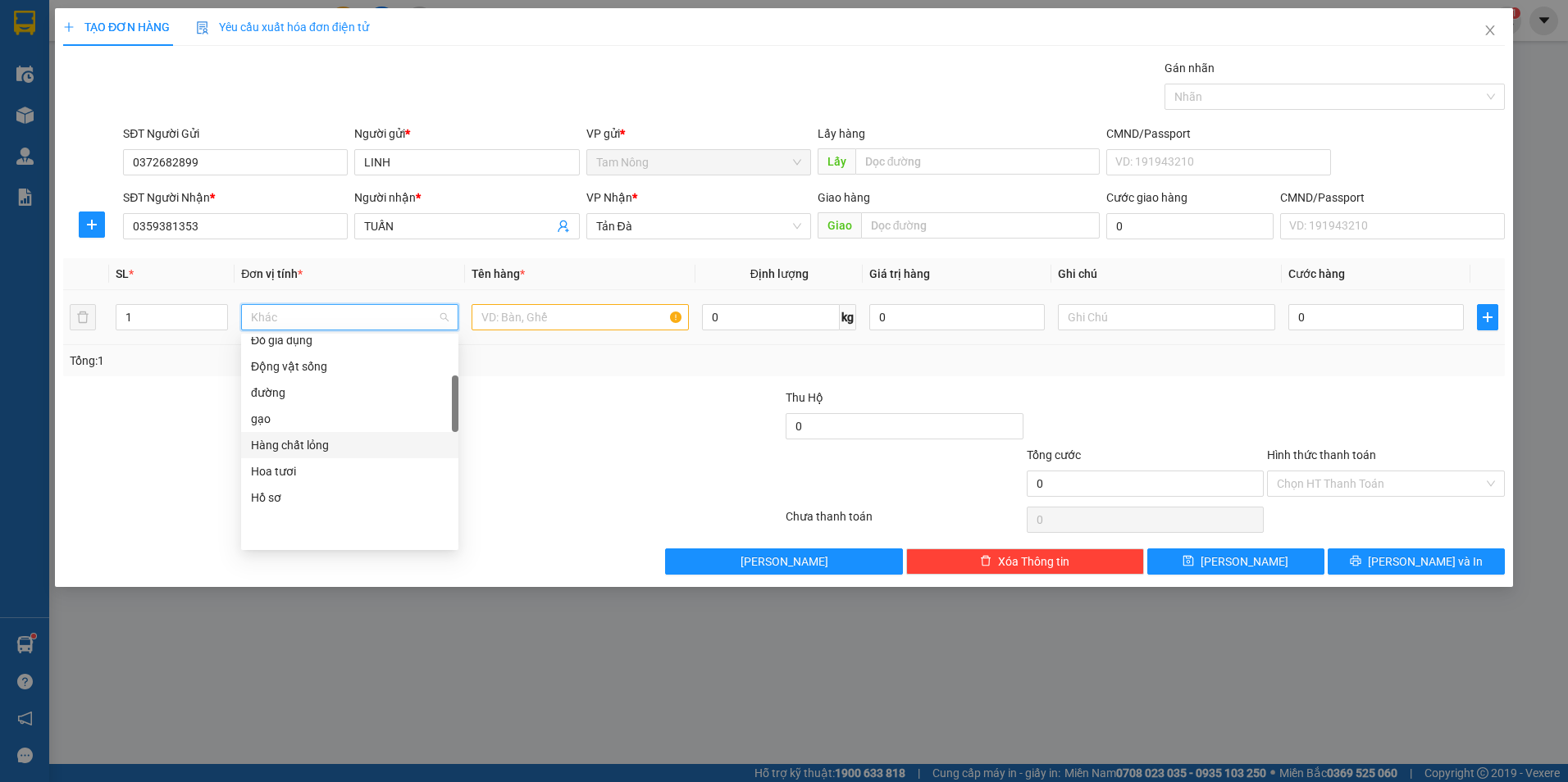
scroll to position [108, 0]
click at [311, 535] on div "Động vật sống" at bounding box center [350, 530] width 198 height 18
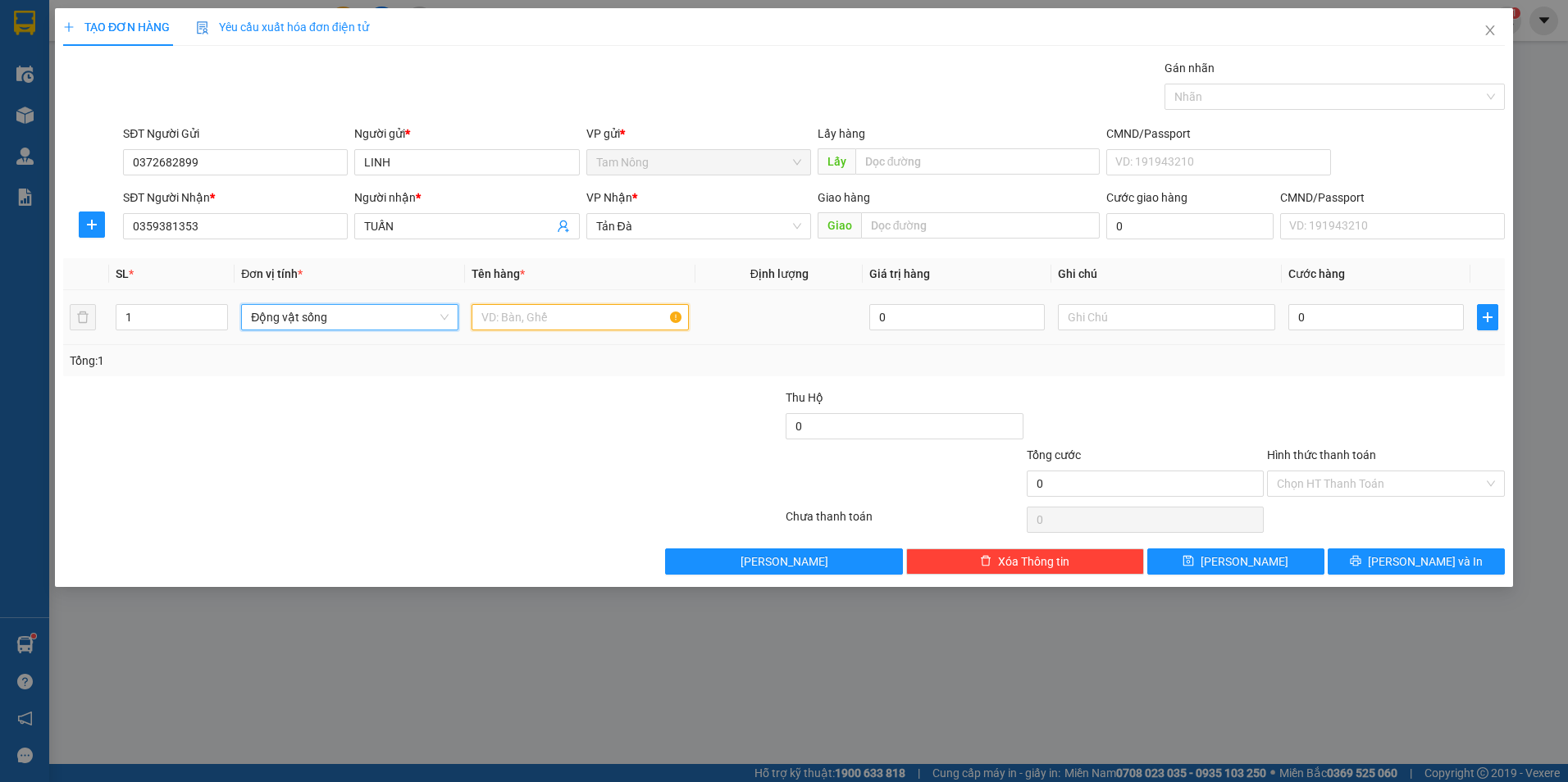
click at [572, 323] on input "text" at bounding box center [581, 317] width 217 height 27
type input "150.000"
type input "T"
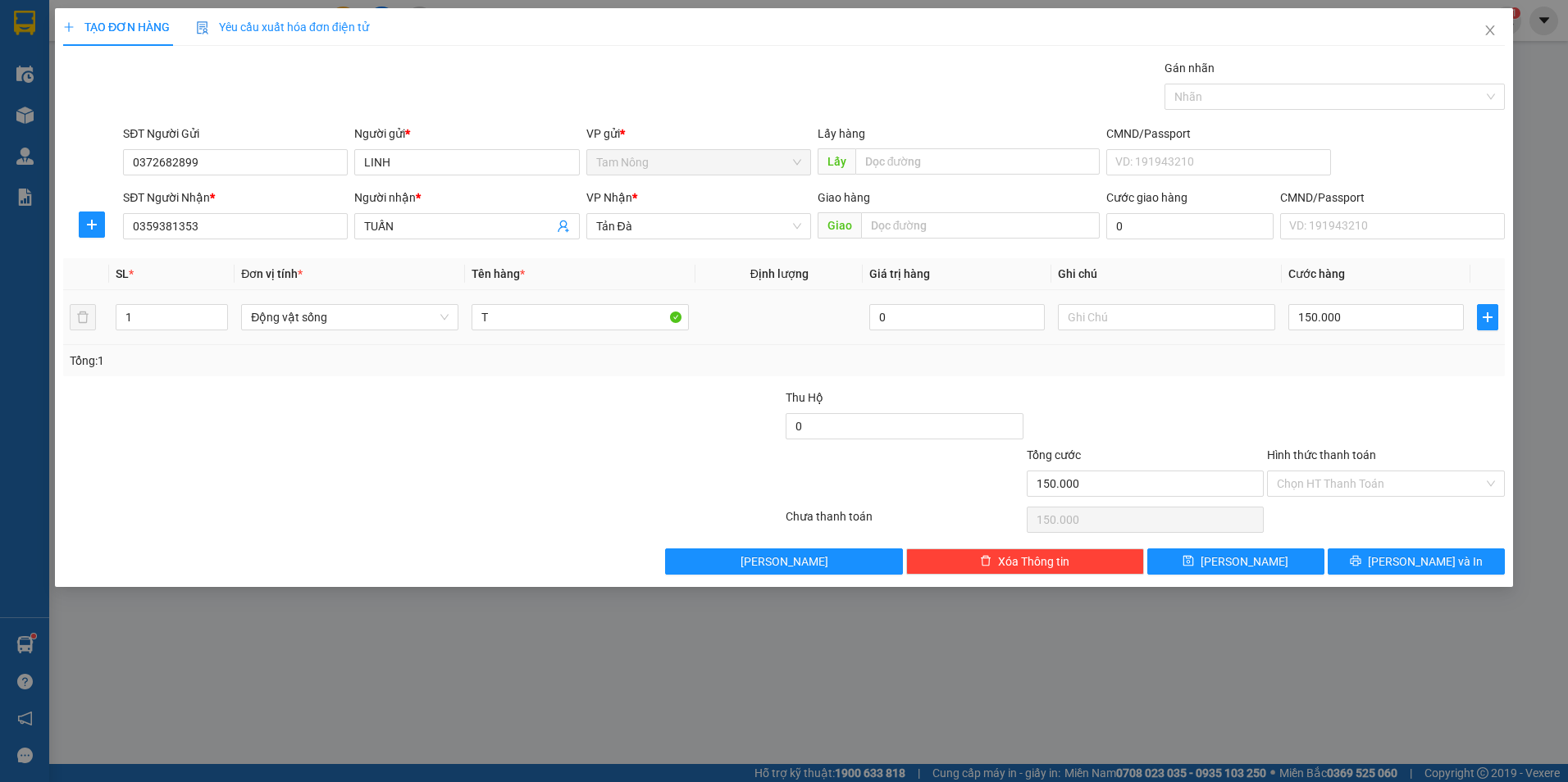
click at [1122, 301] on div at bounding box center [1167, 317] width 217 height 33
click at [1128, 311] on input "text" at bounding box center [1167, 317] width 217 height 27
type input "CÁ CẢNH TẢN ĐÀ THU BAGA 20K"
click at [1390, 326] on input "150.000" at bounding box center [1376, 317] width 176 height 27
type input "0"
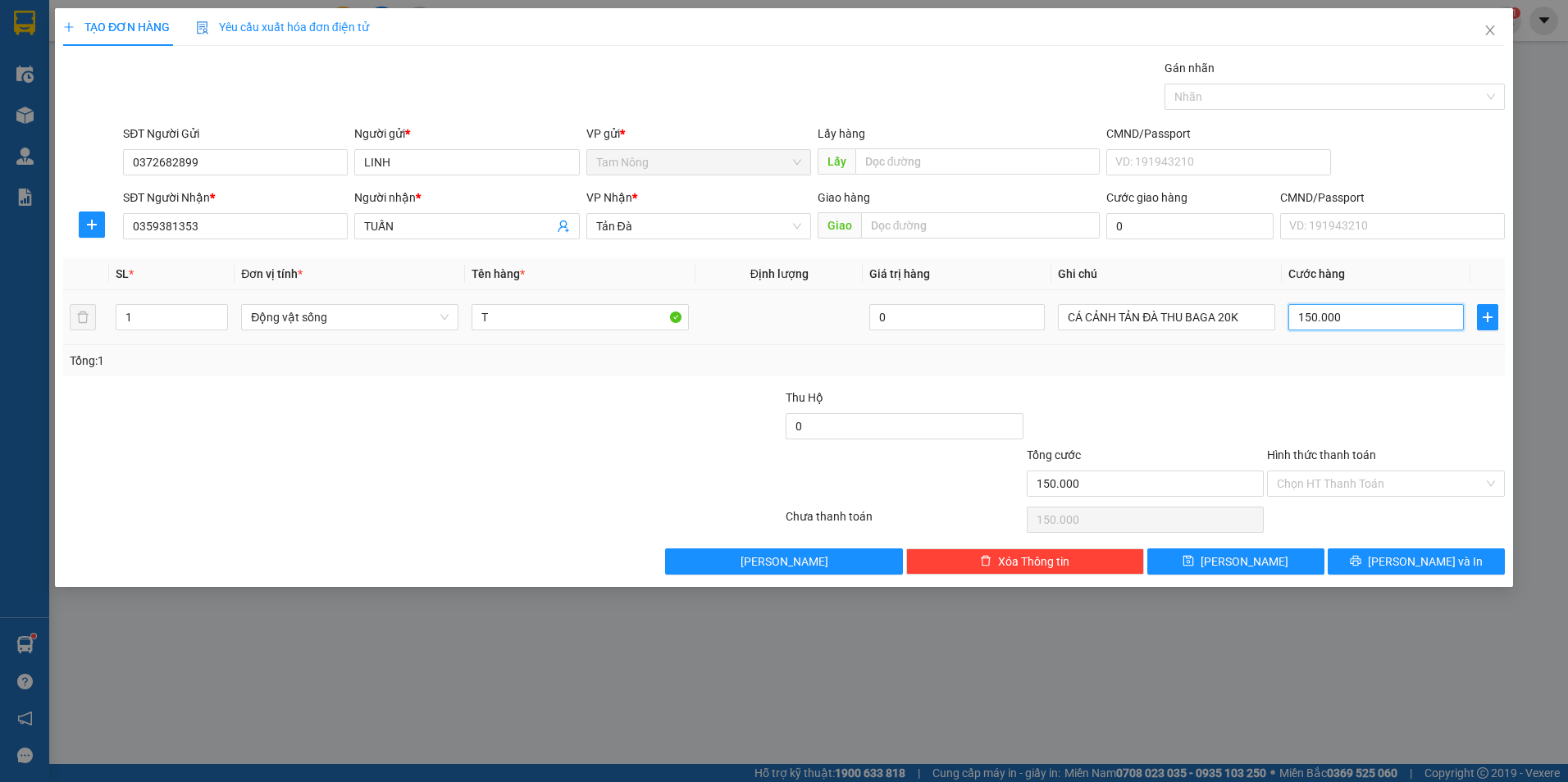
type input "0"
click at [1372, 405] on div at bounding box center [1386, 417] width 241 height 57
click at [1269, 563] on button "[PERSON_NAME]" at bounding box center [1236, 562] width 177 height 27
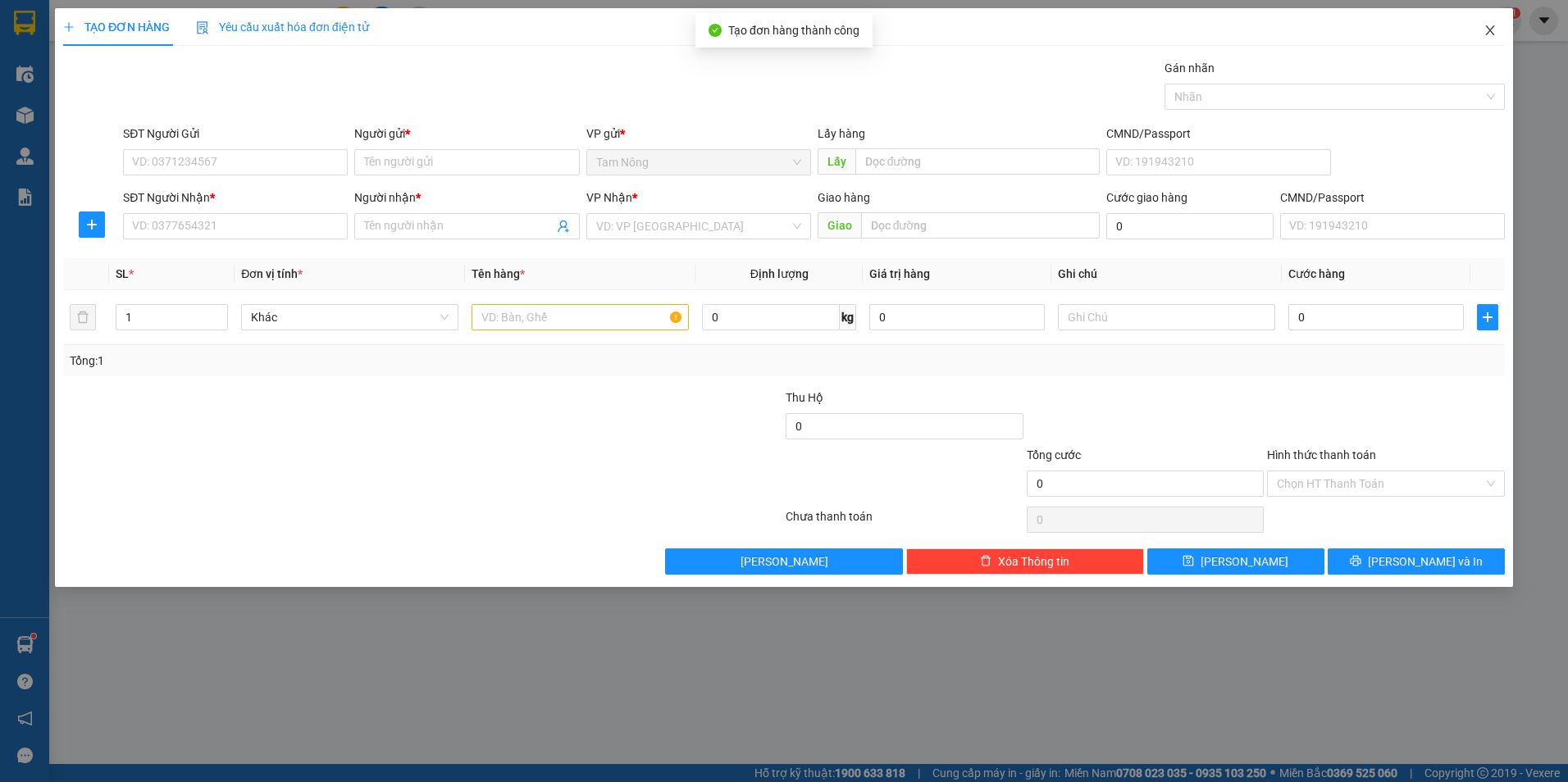
click at [1482, 34] on span "Close" at bounding box center [1490, 31] width 46 height 46
